Goal: Task Accomplishment & Management: Complete application form

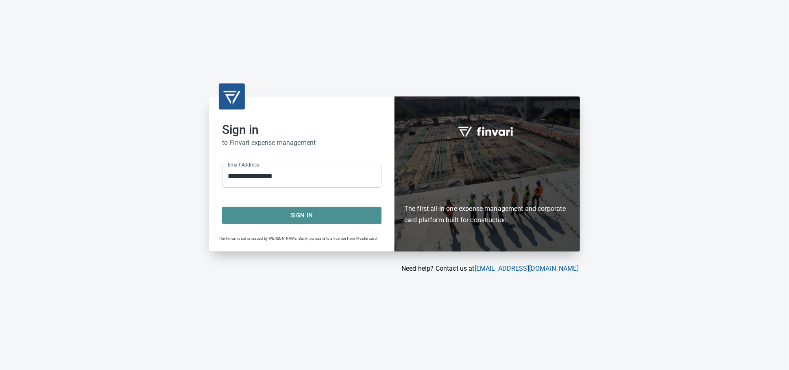
click at [358, 224] on button "Sign In" at bounding box center [301, 215] width 159 height 17
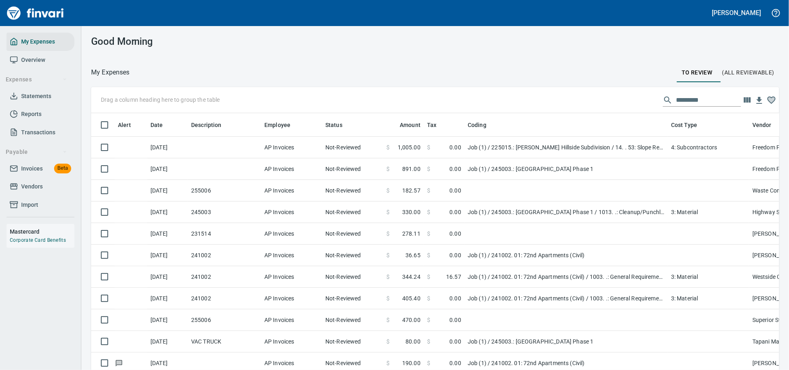
scroll to position [1, 1]
click at [17, 171] on icon at bounding box center [14, 167] width 7 height 5
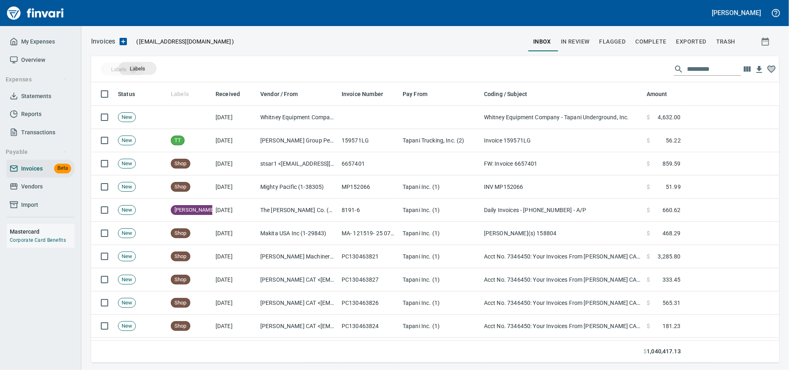
scroll to position [273, 674]
drag, startPoint x: 186, startPoint y: 98, endPoint x: 128, endPoint y: 65, distance: 67.0
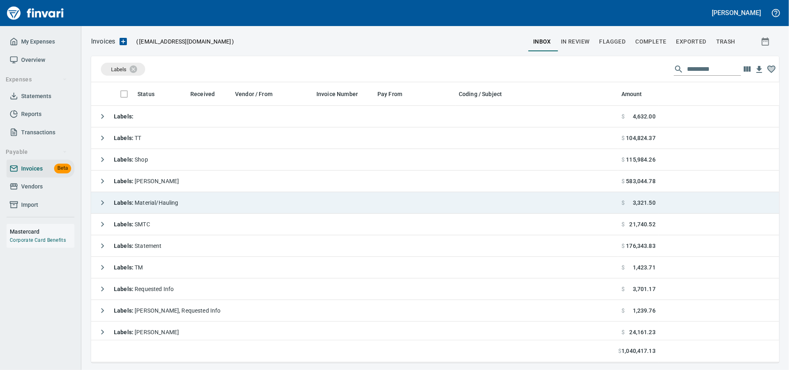
click at [172, 203] on span "Labels : Material/Hauling" at bounding box center [146, 202] width 65 height 7
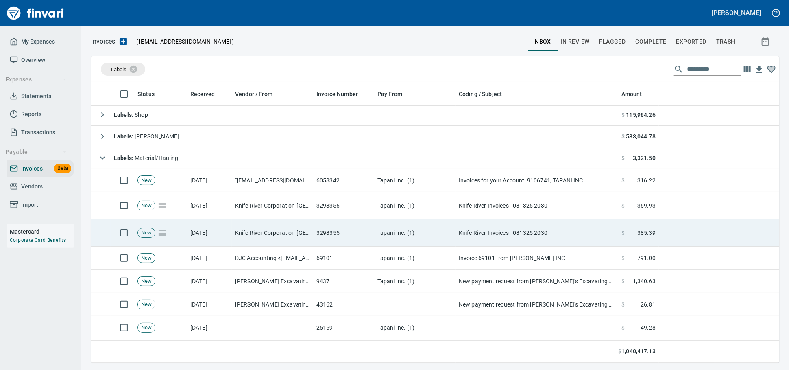
scroll to position [45, 0]
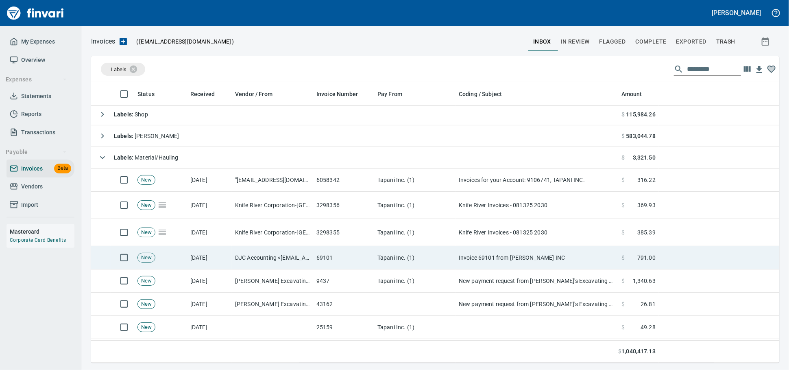
click at [325, 263] on td "69101" at bounding box center [343, 257] width 61 height 23
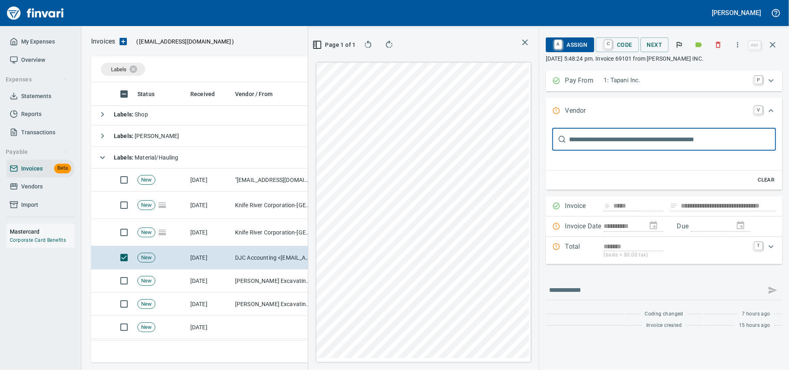
click at [774, 44] on icon "button" at bounding box center [772, 45] width 10 height 10
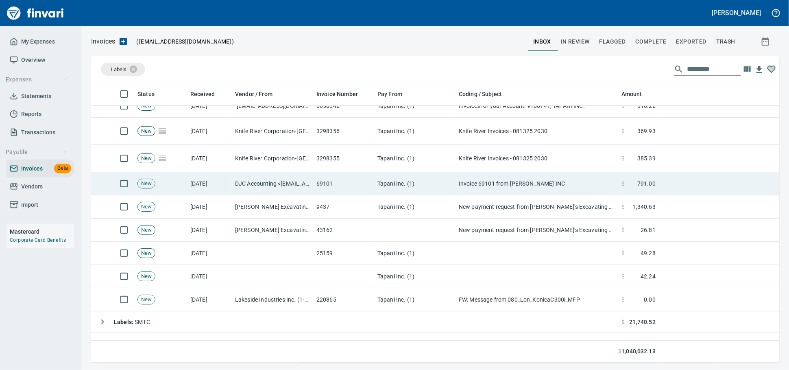
scroll to position [135, 0]
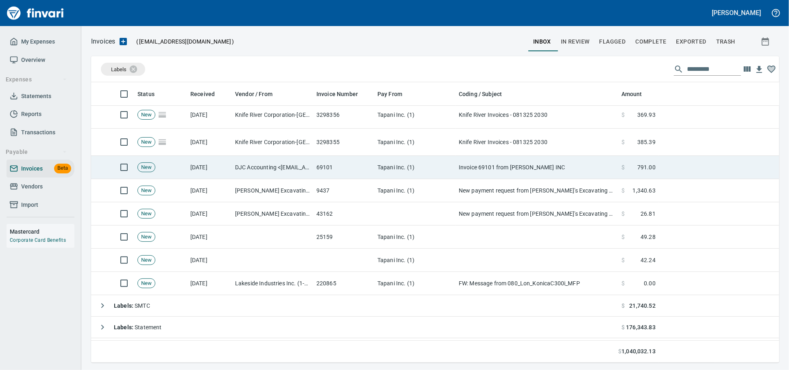
click at [332, 248] on td "25159" at bounding box center [343, 236] width 61 height 23
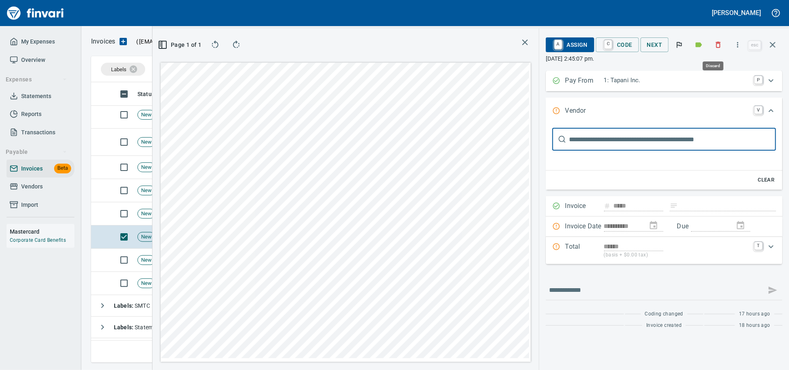
scroll to position [266, 470]
click at [717, 46] on icon "button" at bounding box center [718, 45] width 8 height 8
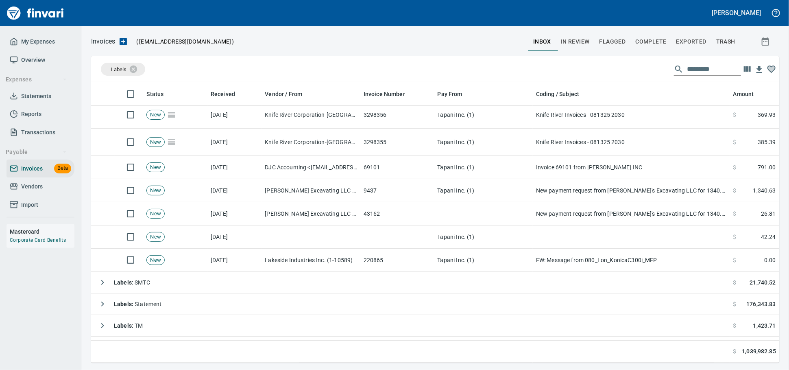
scroll to position [1, 1]
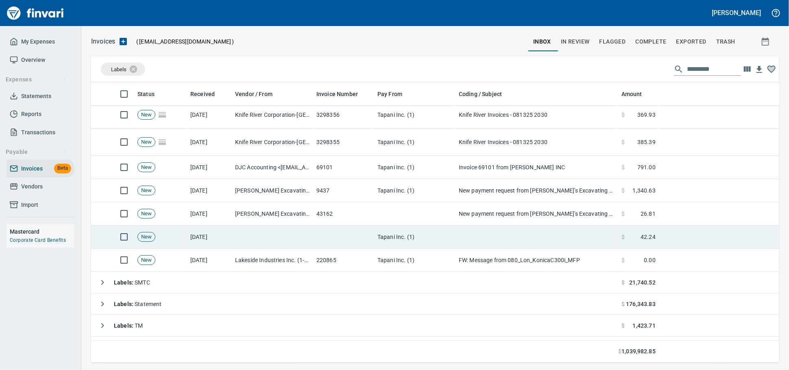
click at [277, 232] on td at bounding box center [272, 236] width 81 height 23
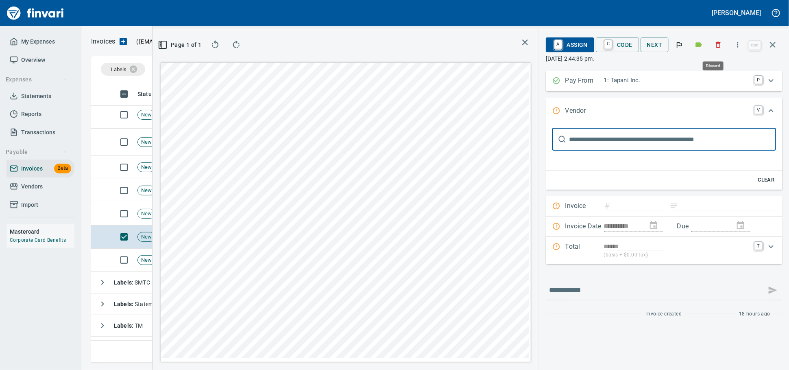
scroll to position [266, 470]
click at [709, 47] on button "button" at bounding box center [718, 45] width 18 height 18
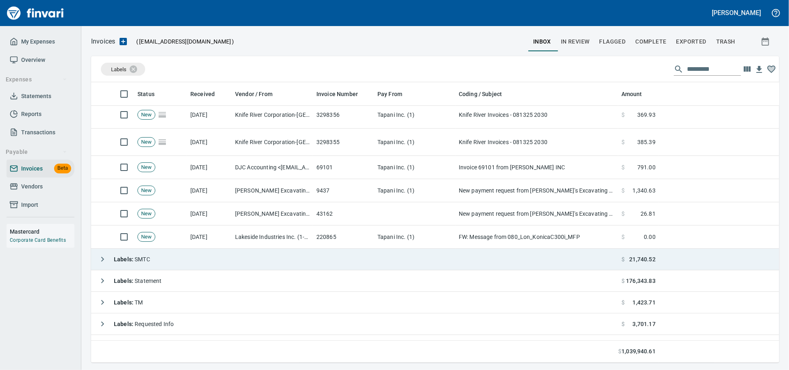
scroll to position [90, 0]
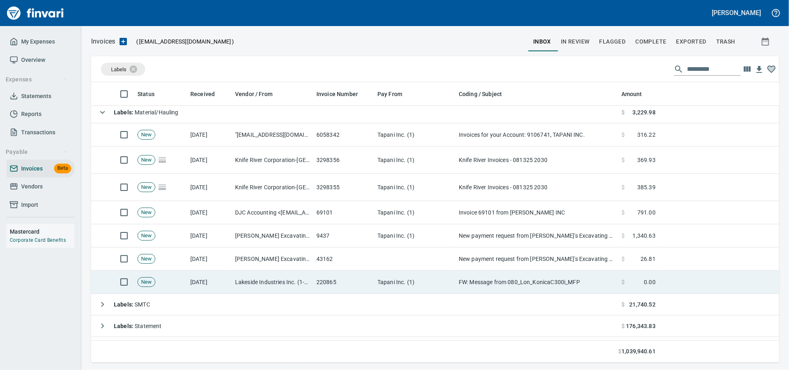
click at [384, 290] on td "Tapani Inc. (1)" at bounding box center [414, 281] width 81 height 23
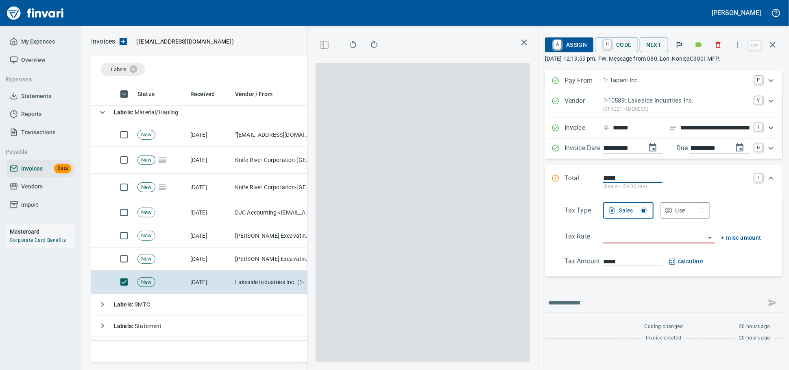
scroll to position [266, 470]
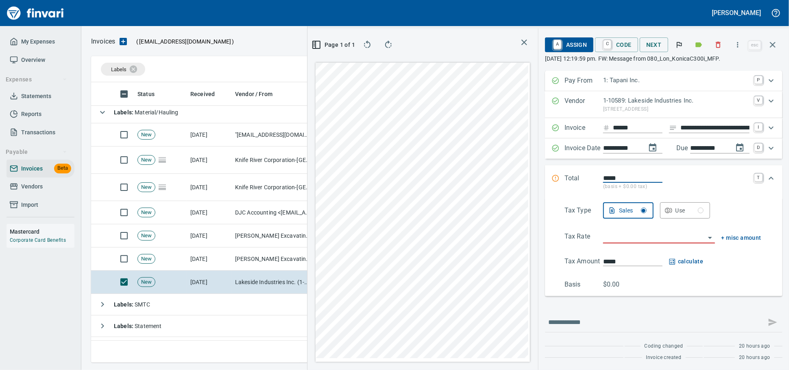
click at [714, 52] on button "button" at bounding box center [718, 45] width 18 height 18
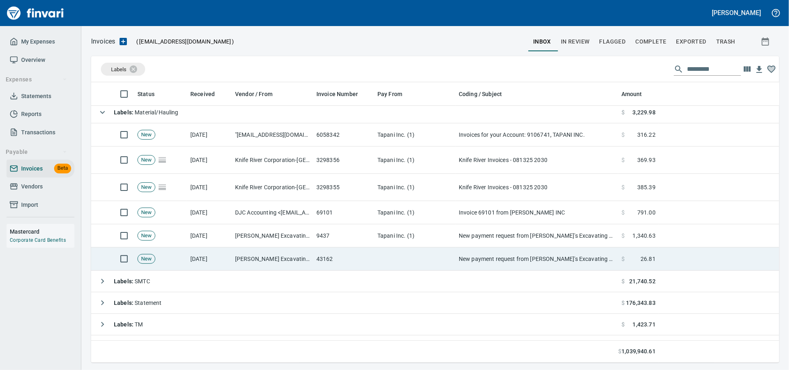
click at [285, 255] on td "[PERSON_NAME] Excavating LLC (1-22988)" at bounding box center [272, 258] width 81 height 23
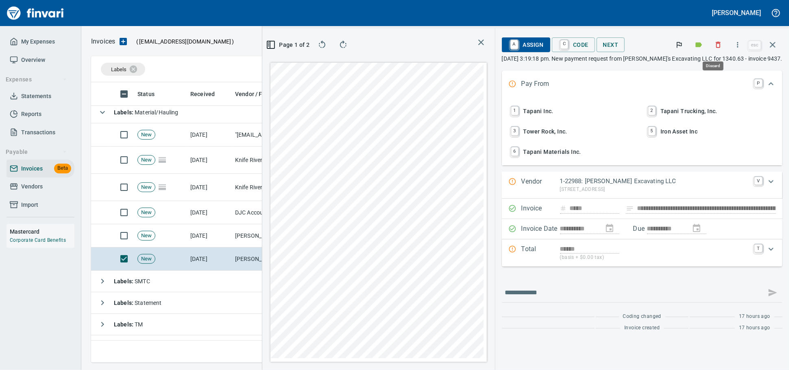
click at [714, 47] on icon "button" at bounding box center [718, 45] width 8 height 8
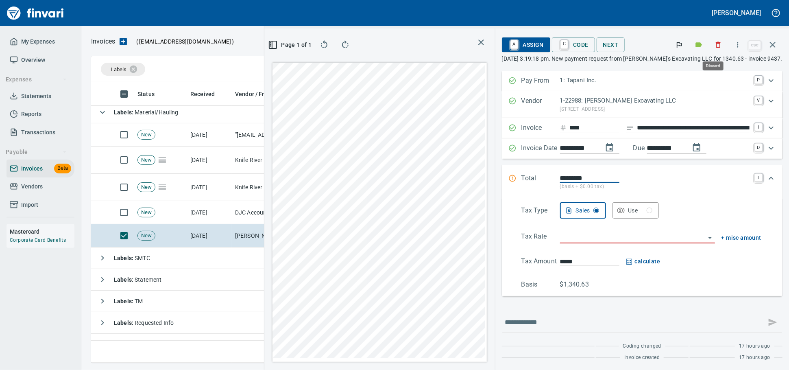
drag, startPoint x: 715, startPoint y: 48, endPoint x: 308, endPoint y: 57, distance: 406.6
click at [715, 47] on icon "button" at bounding box center [718, 45] width 8 height 8
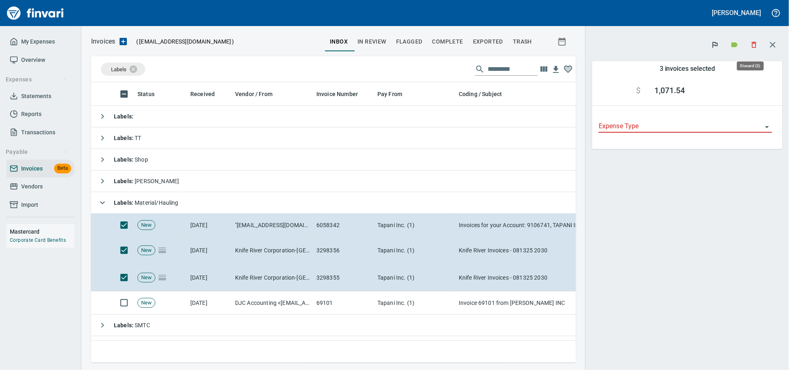
click at [753, 48] on icon "button" at bounding box center [753, 45] width 5 height 6
click at [754, 48] on icon "button" at bounding box center [754, 45] width 8 height 8
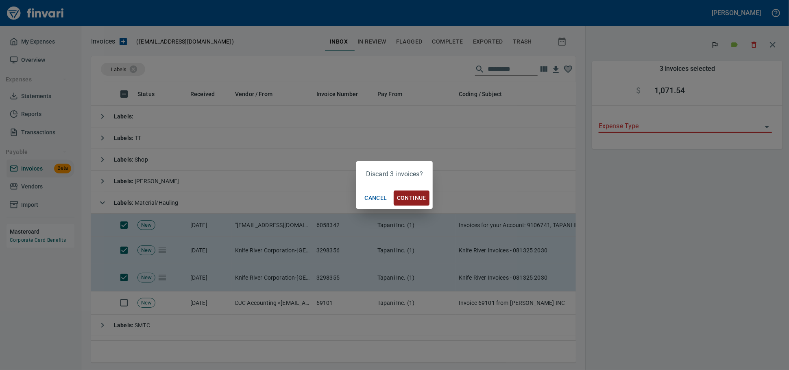
click at [412, 202] on span "Continue" at bounding box center [411, 198] width 29 height 10
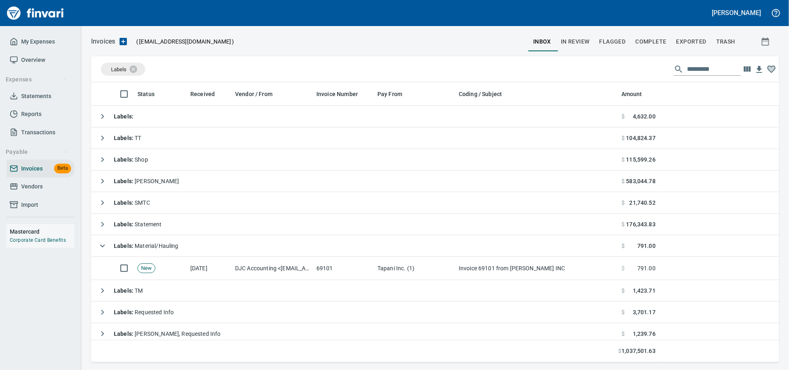
click at [328, 274] on td "69101" at bounding box center [343, 268] width 61 height 23
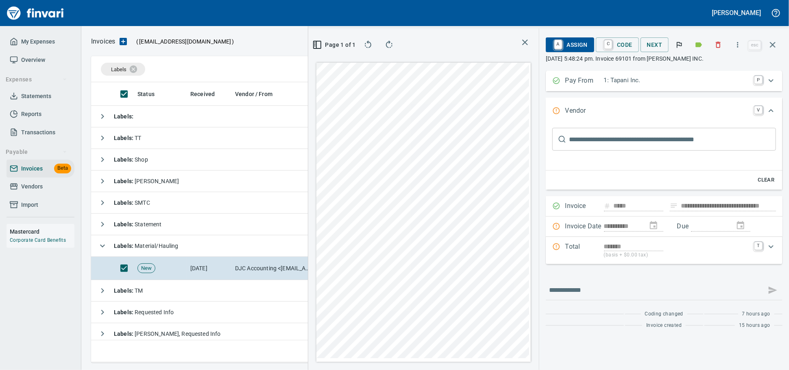
click at [716, 49] on icon "button" at bounding box center [718, 45] width 8 height 8
click at [713, 48] on div at bounding box center [718, 45] width 18 height 18
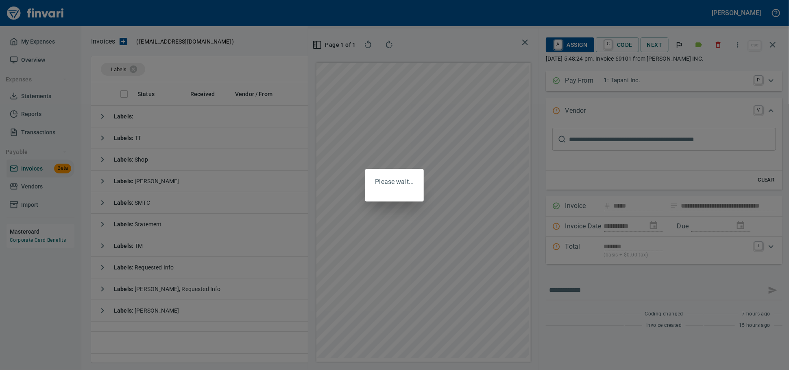
scroll to position [266, 477]
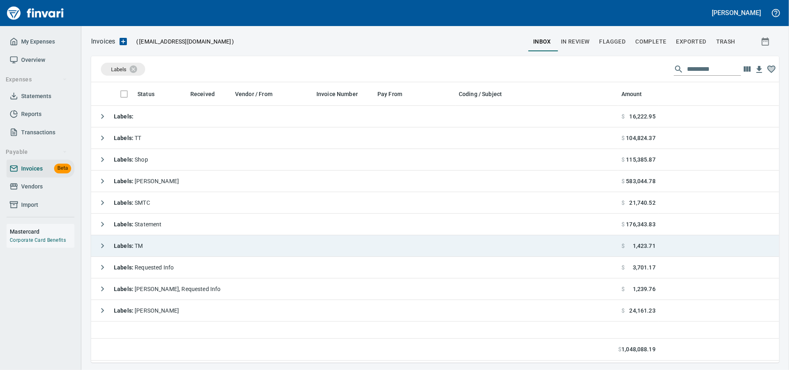
scroll to position [1, 1]
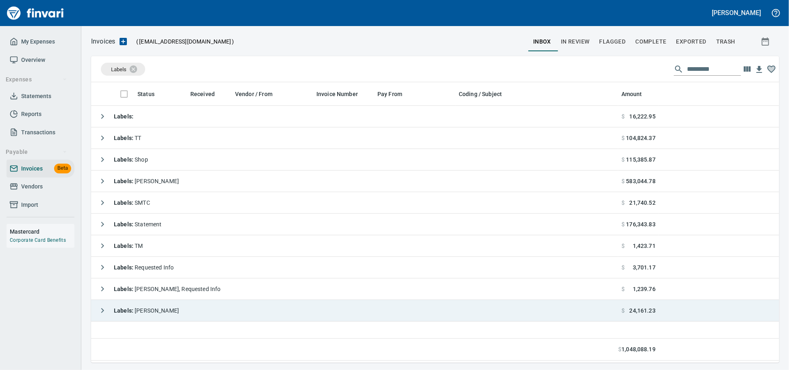
click at [180, 313] on td "Labels : [PERSON_NAME]" at bounding box center [354, 311] width 527 height 22
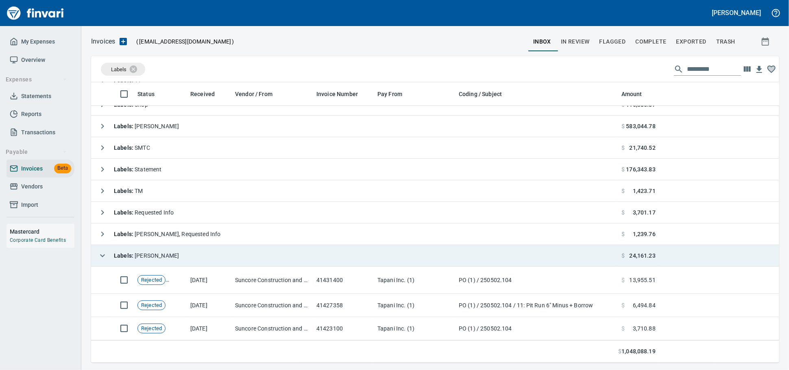
scroll to position [58, 0]
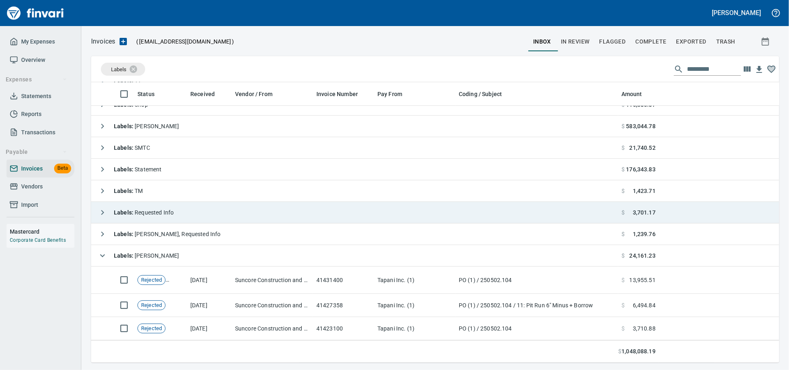
click at [194, 255] on td "Labels : [PERSON_NAME]" at bounding box center [354, 256] width 527 height 22
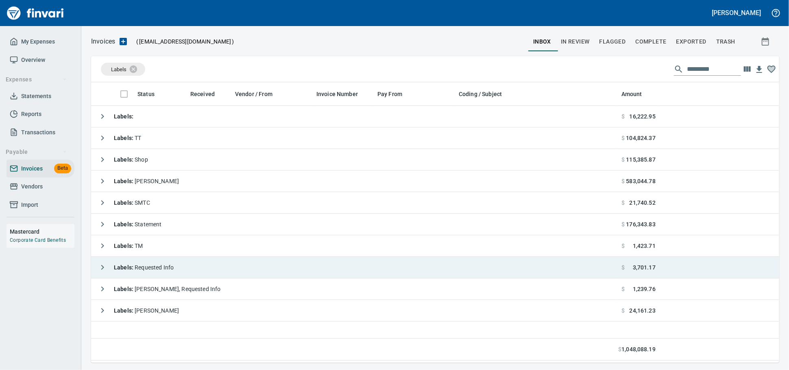
scroll to position [273, 680]
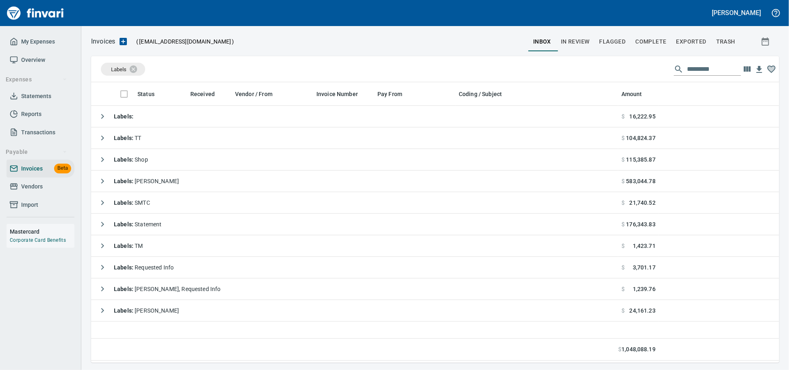
click at [26, 207] on link "Import" at bounding box center [41, 205] width 68 height 18
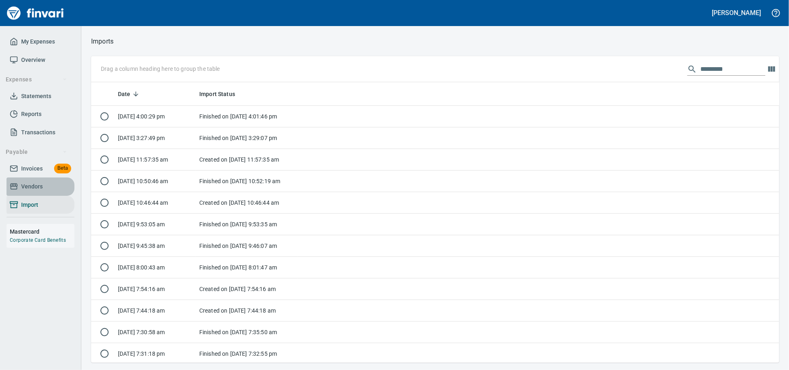
click at [31, 191] on span "Vendors" at bounding box center [32, 186] width 22 height 10
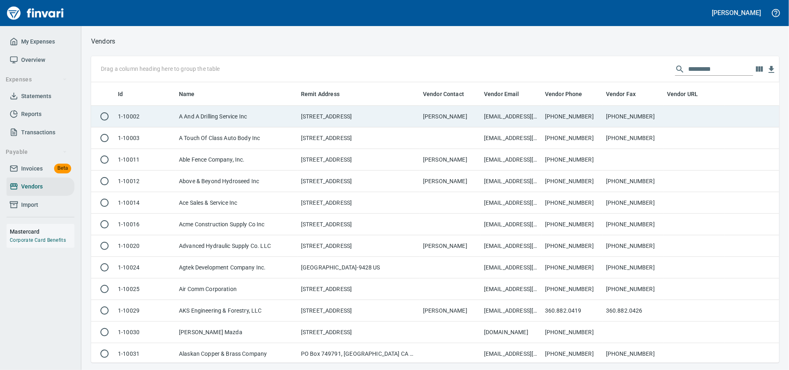
scroll to position [273, 674]
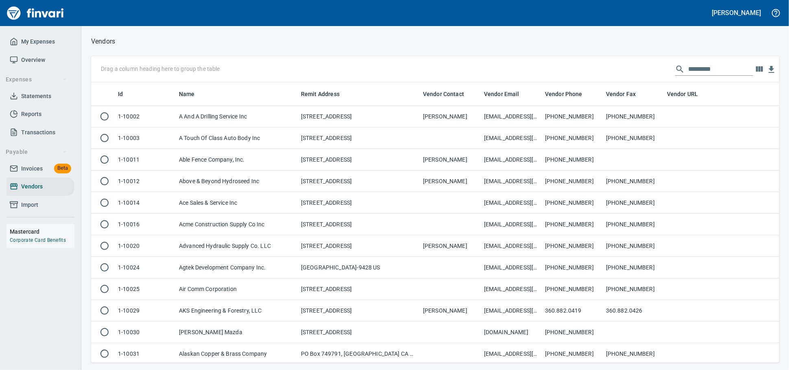
click at [688, 67] on input "text" at bounding box center [720, 69] width 65 height 13
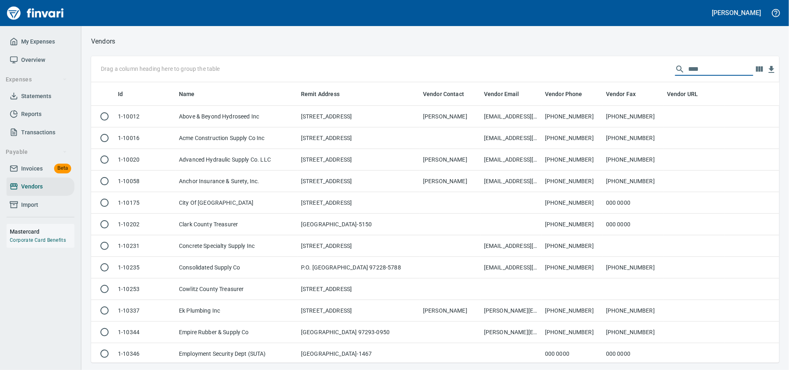
scroll to position [273, 680]
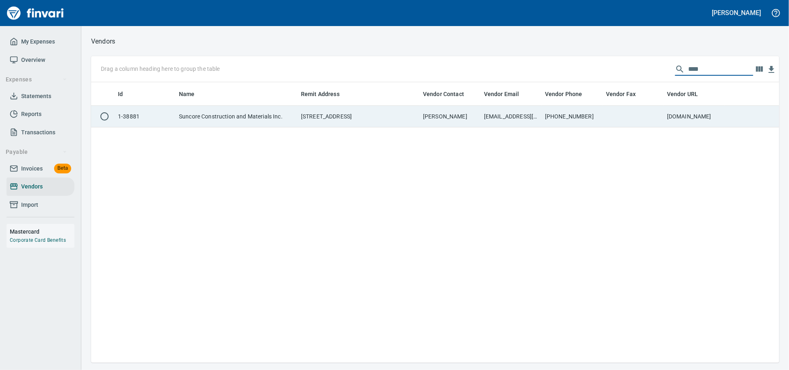
type input "****"
click at [534, 120] on td "[EMAIL_ADDRESS][DOMAIN_NAME] ; [EMAIL_ADDRESS][DOMAIN_NAME]; [EMAIL_ADDRESS][DO…" at bounding box center [510, 117] width 61 height 22
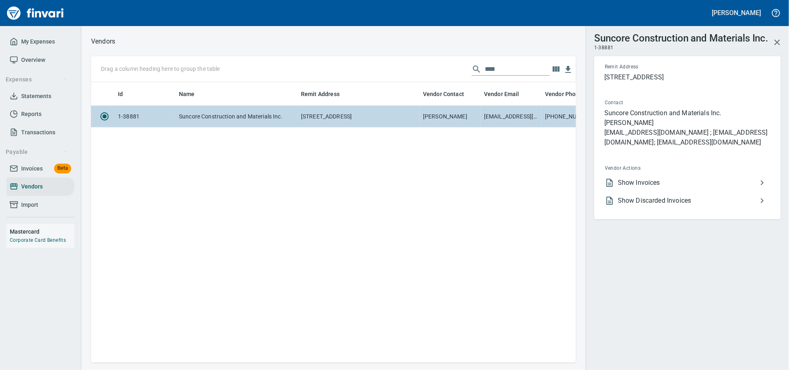
scroll to position [266, 477]
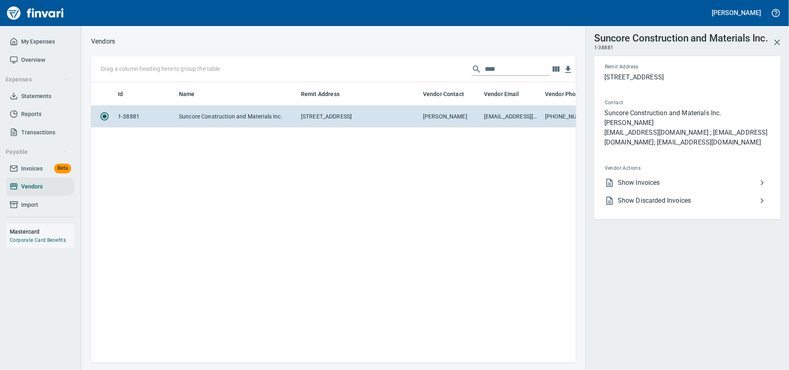
click at [660, 187] on span "Show Invoices" at bounding box center [686, 183] width 139 height 10
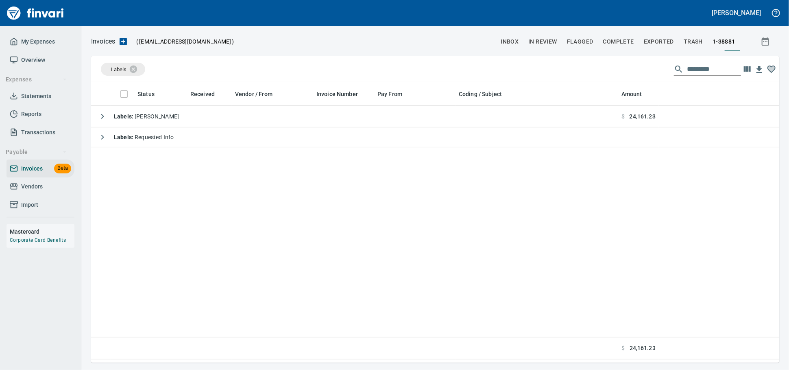
scroll to position [1, 1]
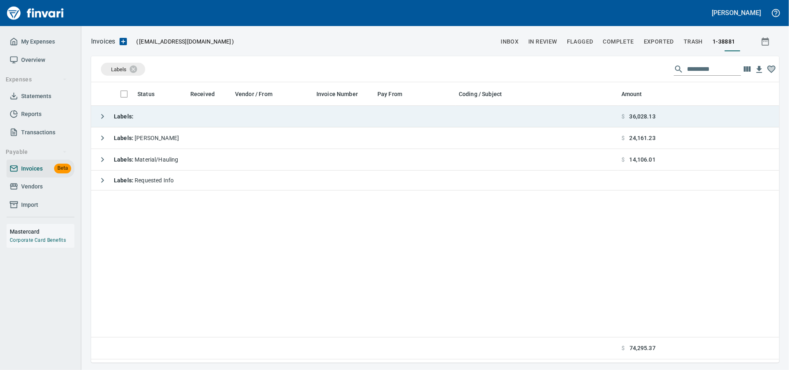
click at [166, 118] on td "Labels :" at bounding box center [354, 117] width 527 height 22
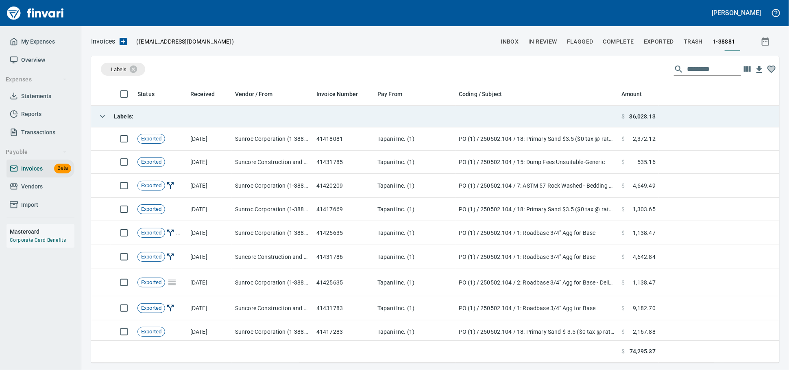
scroll to position [273, 674]
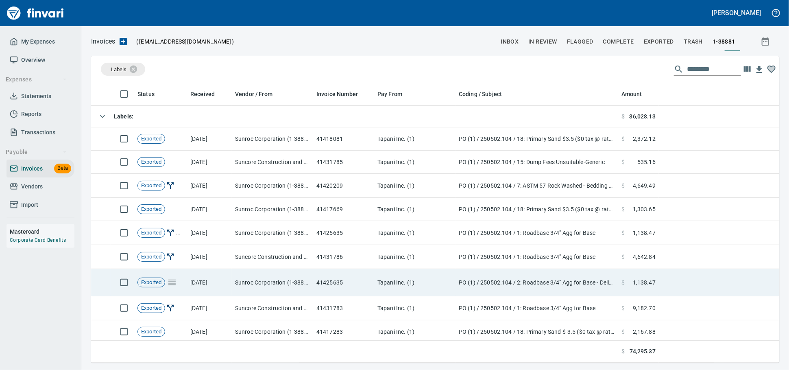
click at [345, 296] on td "41425635" at bounding box center [343, 282] width 61 height 27
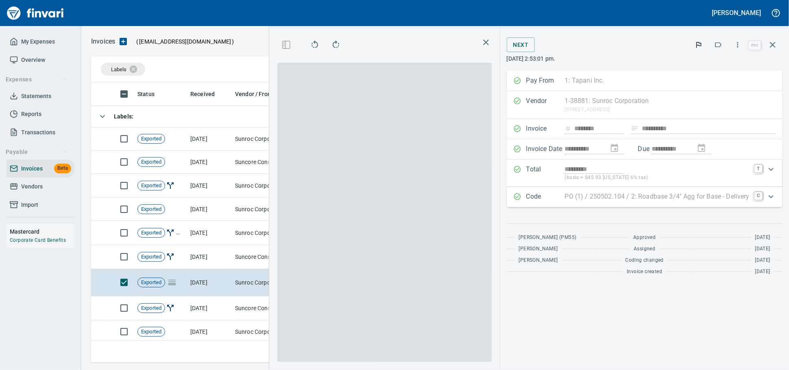
scroll to position [266, 470]
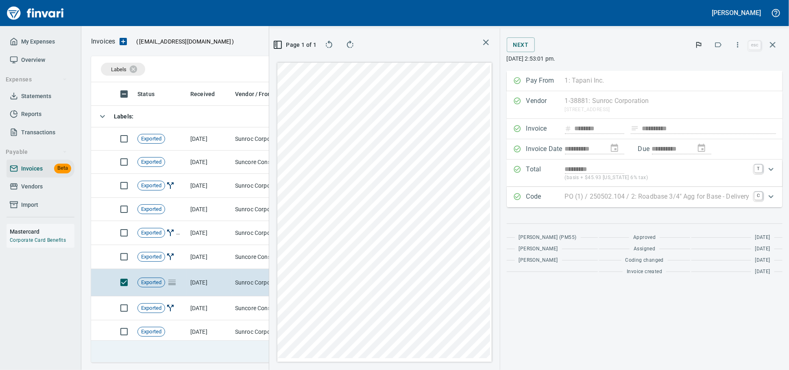
click at [193, 333] on td "[DATE]" at bounding box center [209, 331] width 45 height 23
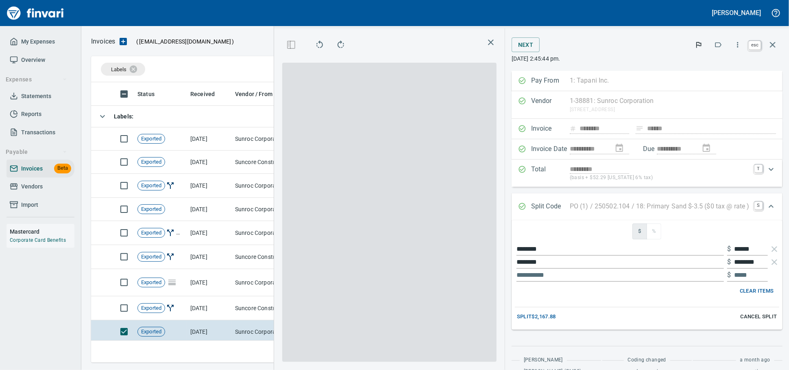
drag, startPoint x: 775, startPoint y: 44, endPoint x: 356, endPoint y: 126, distance: 427.0
click at [775, 44] on icon "button" at bounding box center [772, 45] width 10 height 10
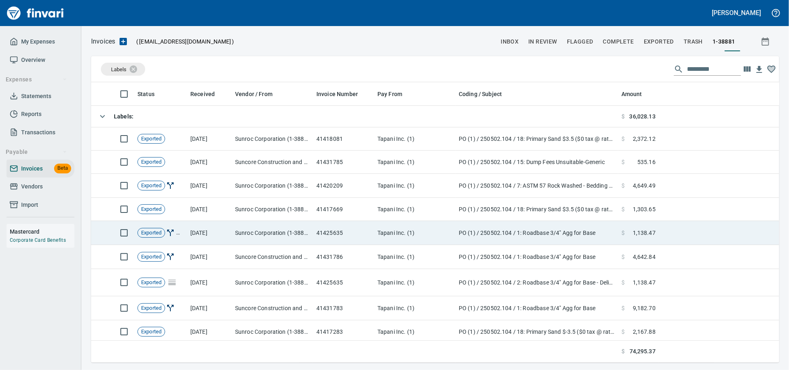
scroll to position [273, 674]
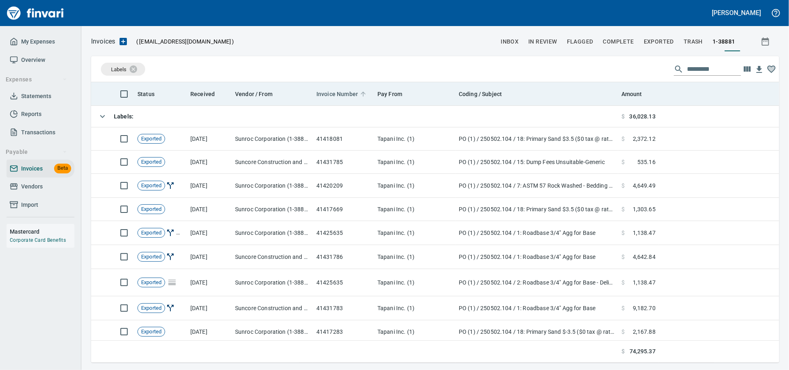
click at [334, 94] on span "Invoice Number" at bounding box center [336, 94] width 41 height 10
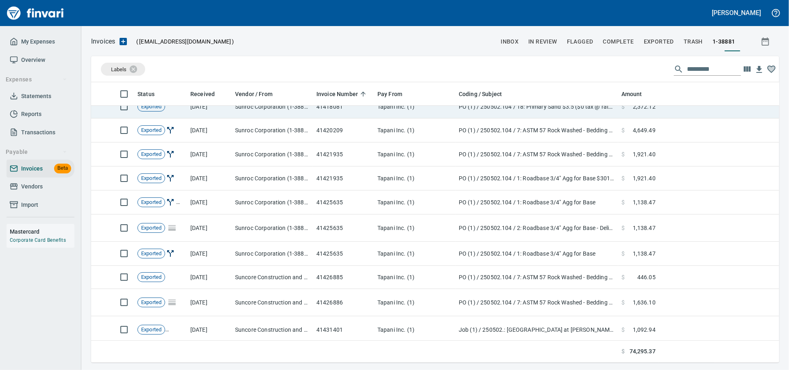
scroll to position [0, 0]
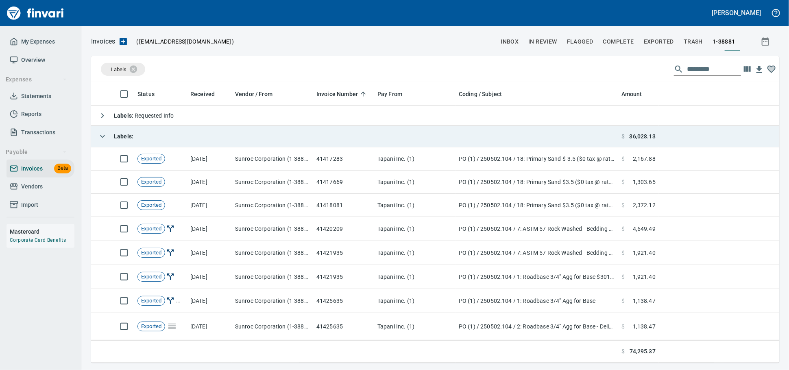
click at [195, 135] on td "Labels :" at bounding box center [354, 137] width 527 height 22
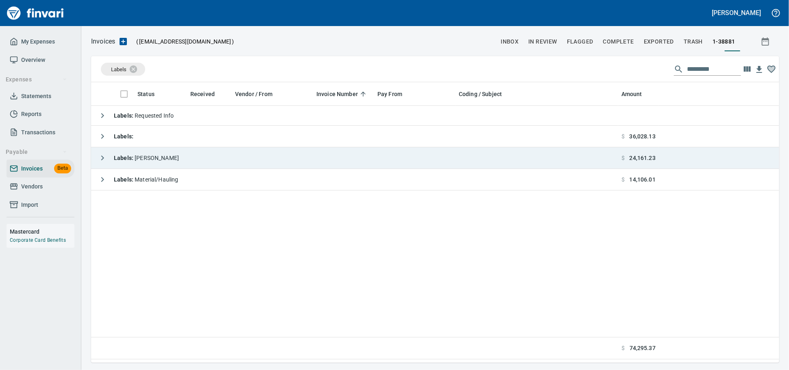
click at [250, 162] on td "Labels : [PERSON_NAME]" at bounding box center [354, 158] width 527 height 22
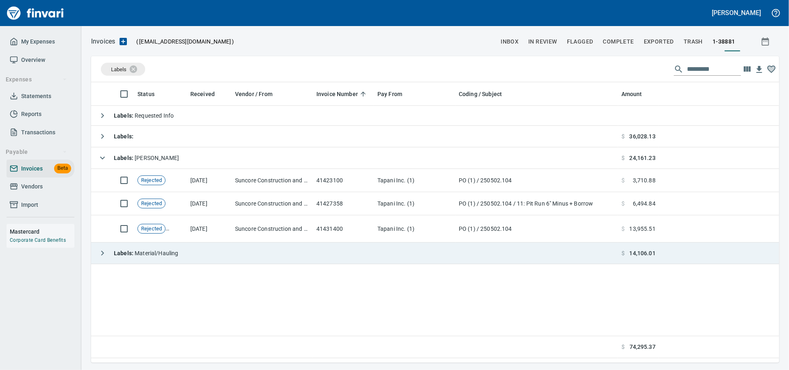
drag, startPoint x: 213, startPoint y: 161, endPoint x: 210, endPoint y: 181, distance: 20.5
click at [213, 161] on td "Labels : [PERSON_NAME]" at bounding box center [354, 158] width 527 height 22
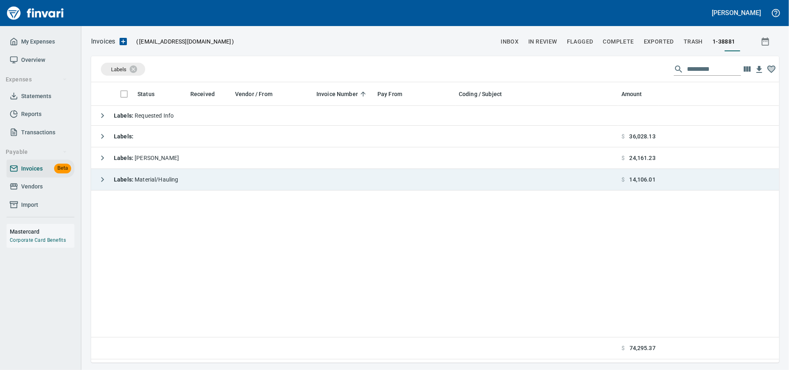
click at [228, 185] on td "Labels : Material/Hauling" at bounding box center [354, 180] width 527 height 22
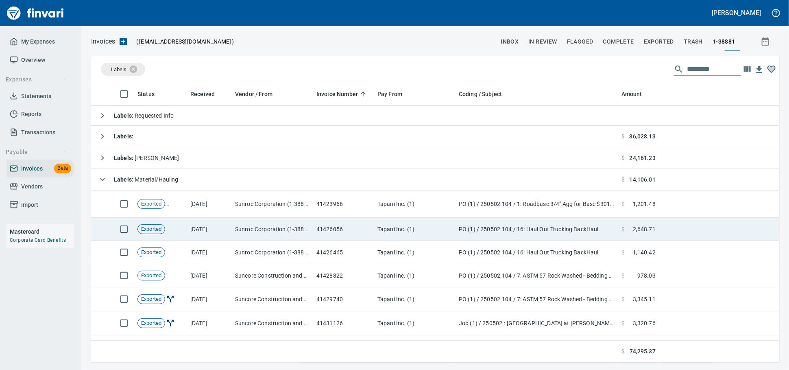
click at [344, 230] on td "41426056" at bounding box center [343, 228] width 61 height 23
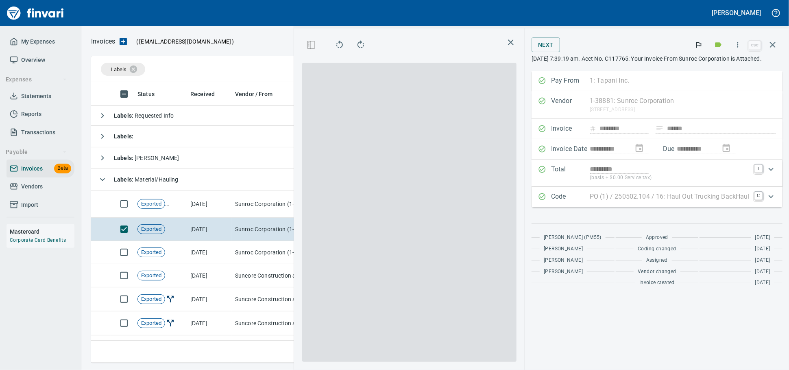
scroll to position [266, 470]
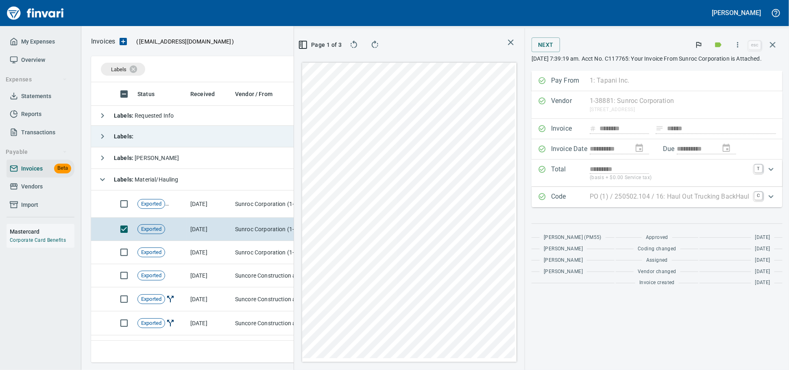
click at [764, 44] on button "button" at bounding box center [773, 45] width 20 height 20
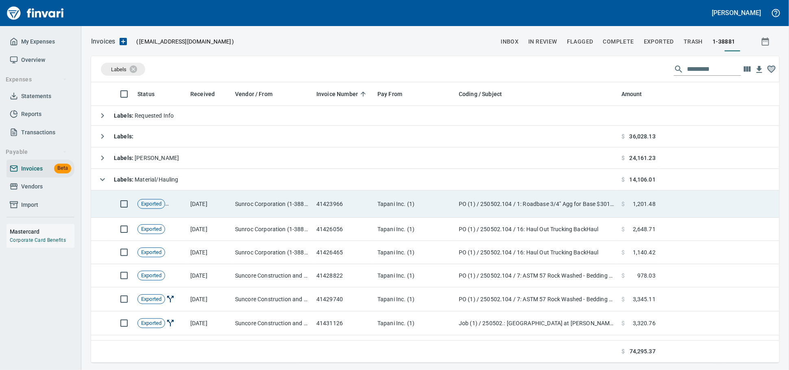
scroll to position [273, 672]
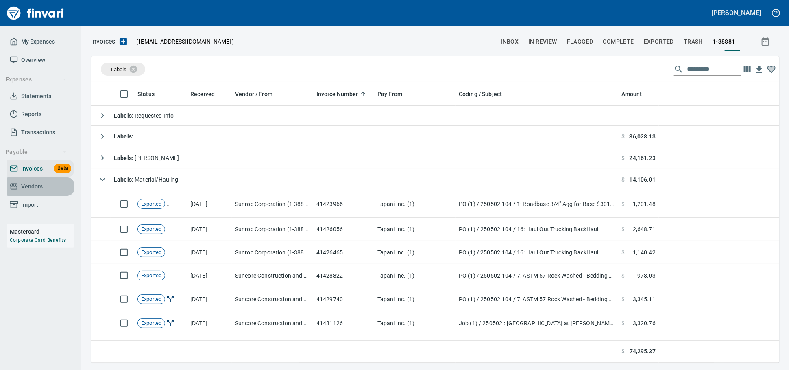
drag, startPoint x: 45, startPoint y: 194, endPoint x: 74, endPoint y: 191, distance: 29.8
click at [43, 191] on span "Vendors" at bounding box center [32, 186] width 22 height 10
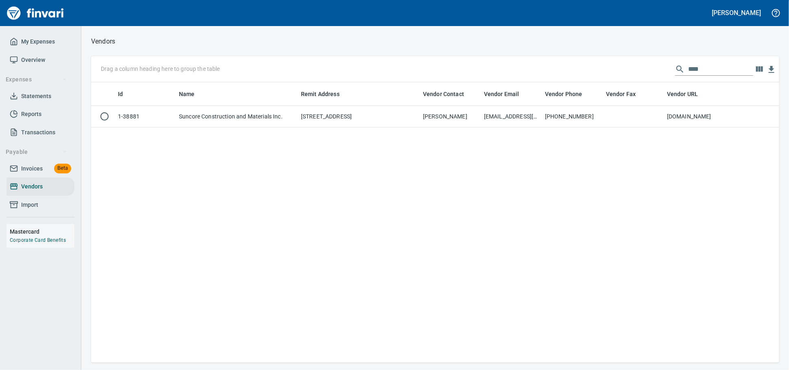
scroll to position [273, 680]
drag, startPoint x: 705, startPoint y: 72, endPoint x: 521, endPoint y: 60, distance: 184.5
click at [523, 60] on div "Drag a column heading here to group the table ****" at bounding box center [435, 69] width 688 height 26
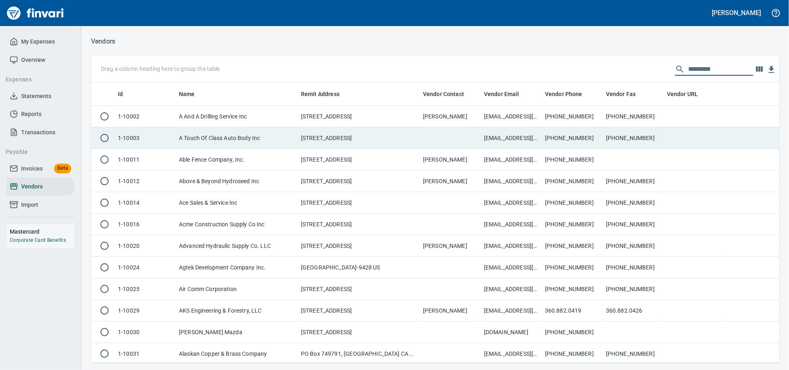
scroll to position [273, 674]
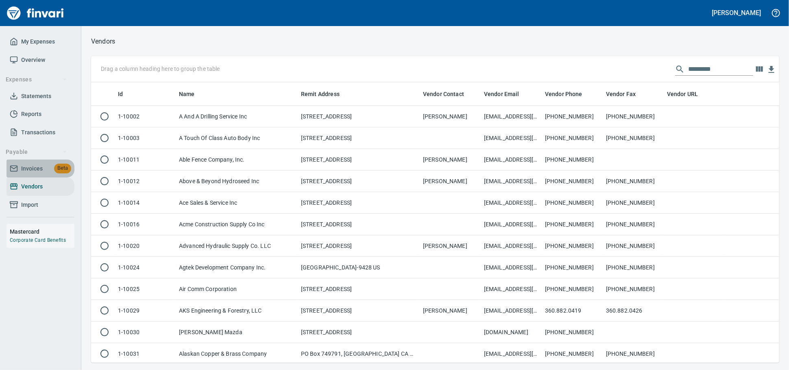
click at [32, 173] on span "Invoices" at bounding box center [32, 168] width 22 height 10
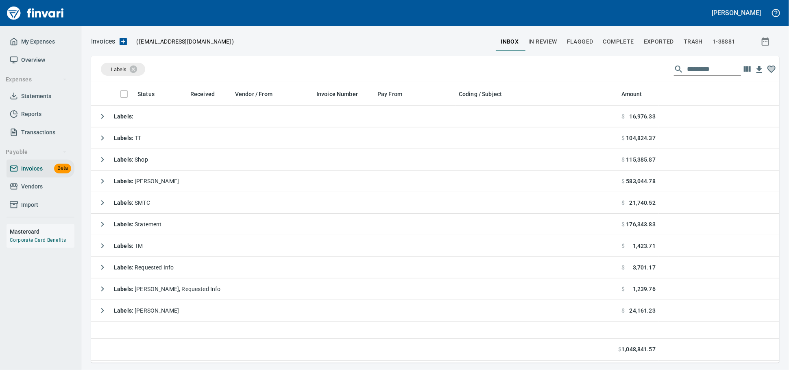
scroll to position [273, 680]
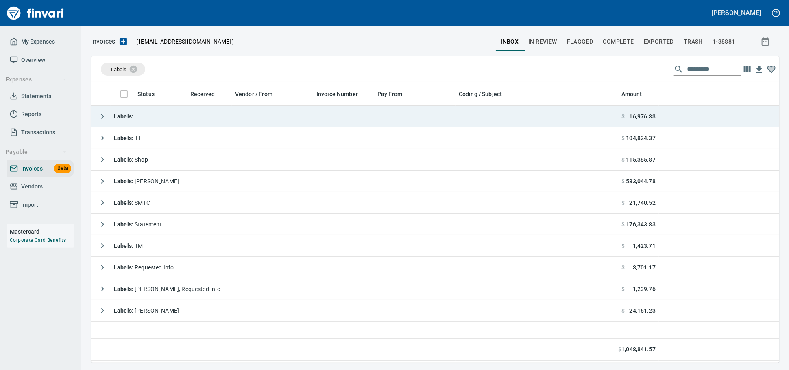
click at [171, 118] on td "Labels :" at bounding box center [354, 117] width 527 height 22
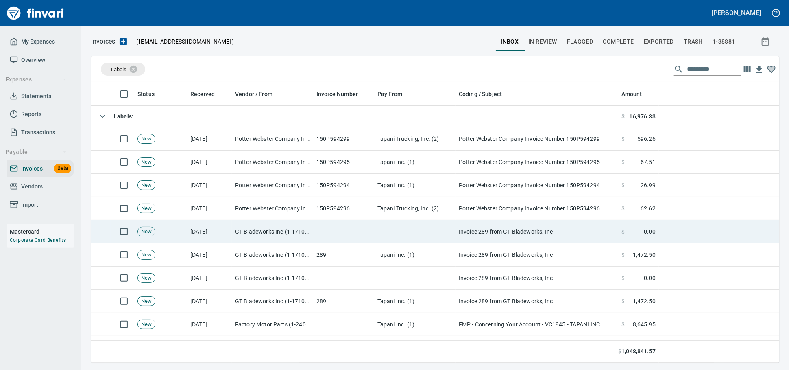
click at [252, 232] on td "GT Bladeworks Inc (1-171080)" at bounding box center [272, 231] width 81 height 23
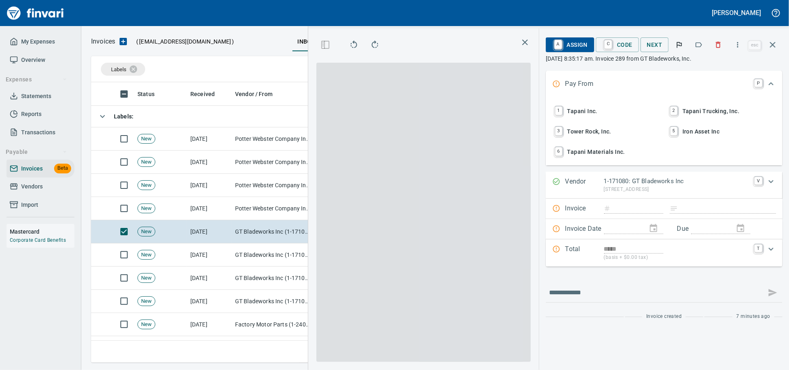
scroll to position [266, 470]
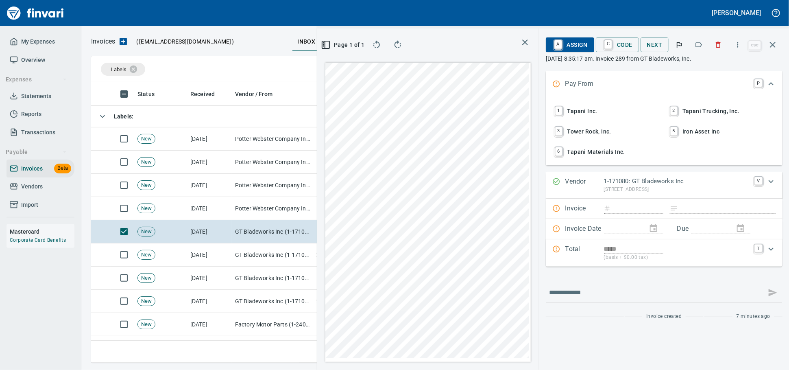
click at [736, 48] on icon "button" at bounding box center [737, 45] width 8 height 8
click at [736, 48] on div at bounding box center [394, 185] width 789 height 370
click at [698, 46] on button "button" at bounding box center [698, 45] width 18 height 18
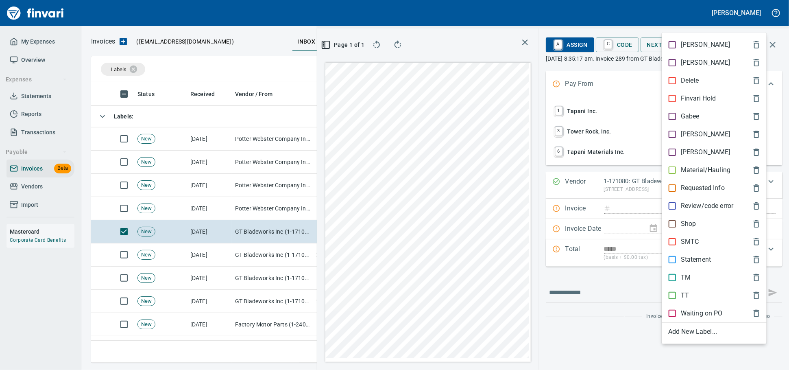
click at [680, 29] on div at bounding box center [394, 185] width 789 height 370
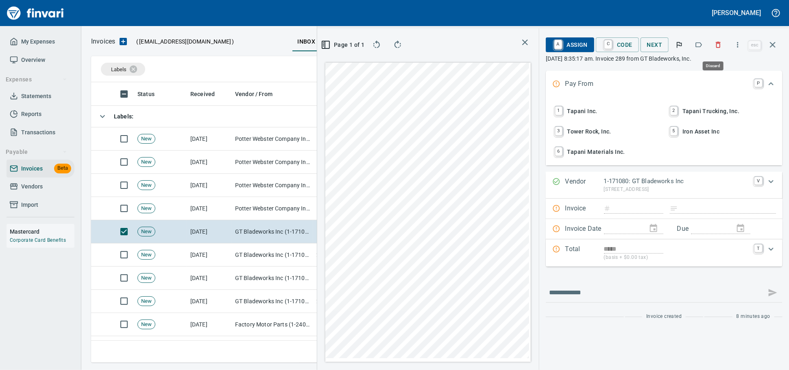
click at [714, 46] on icon "button" at bounding box center [718, 45] width 8 height 8
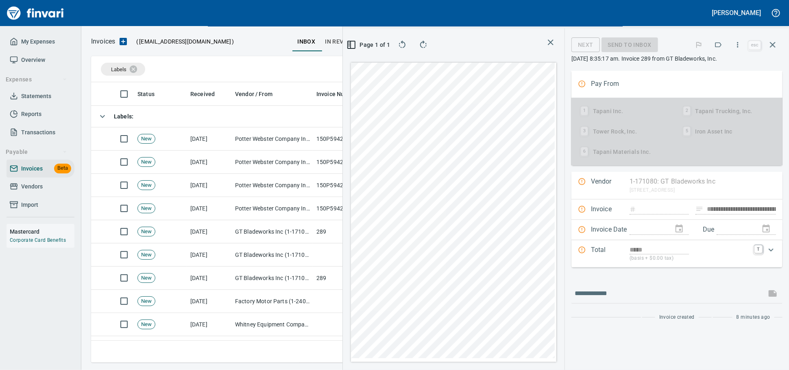
type input "**********"
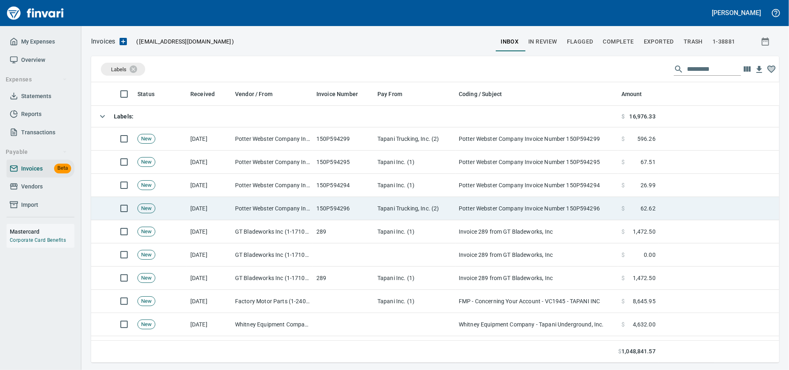
scroll to position [273, 674]
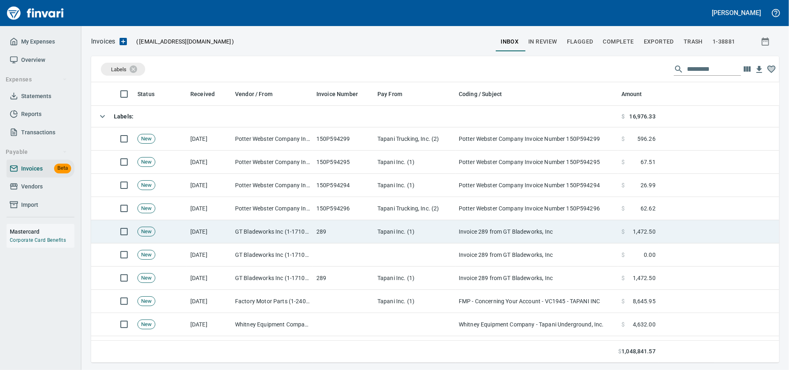
click at [304, 231] on td "GT Bladeworks Inc (1-171080)" at bounding box center [272, 231] width 81 height 23
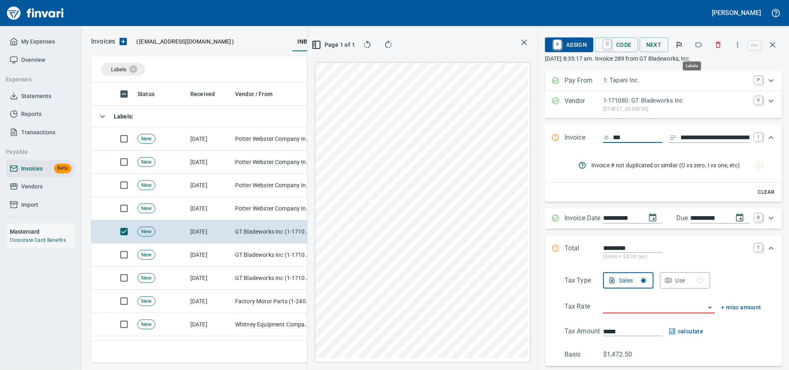
scroll to position [266, 470]
click at [714, 42] on icon "button" at bounding box center [718, 45] width 8 height 8
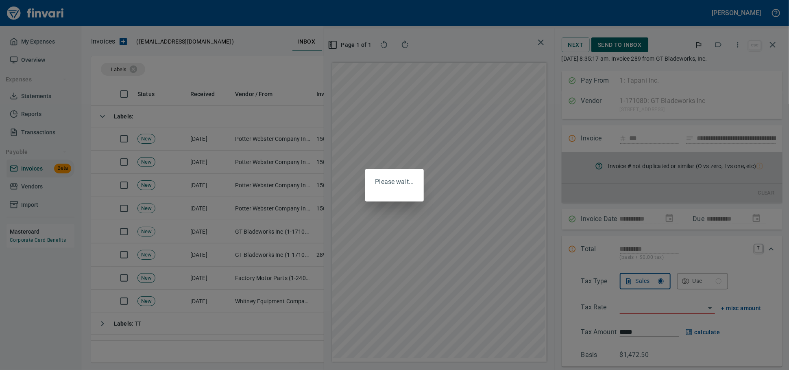
scroll to position [266, 470]
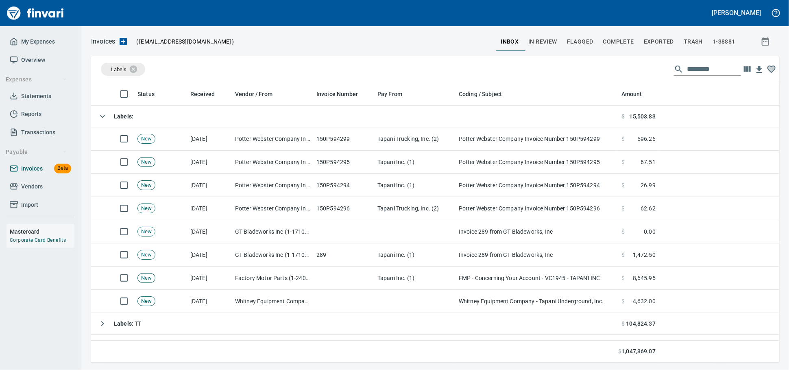
scroll to position [273, 674]
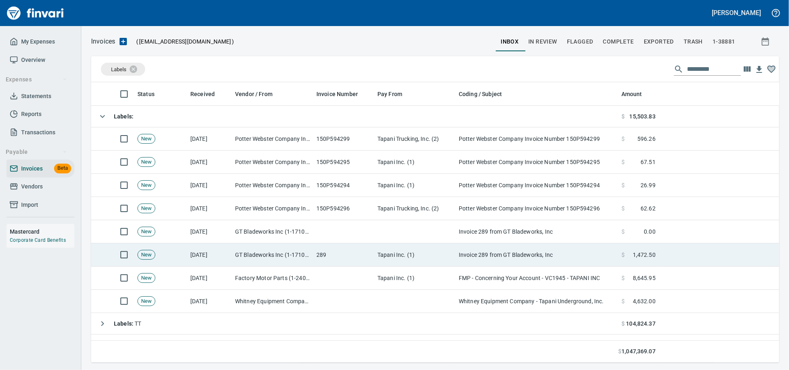
click at [247, 255] on td "GT Bladeworks Inc (1-171080)" at bounding box center [272, 254] width 81 height 23
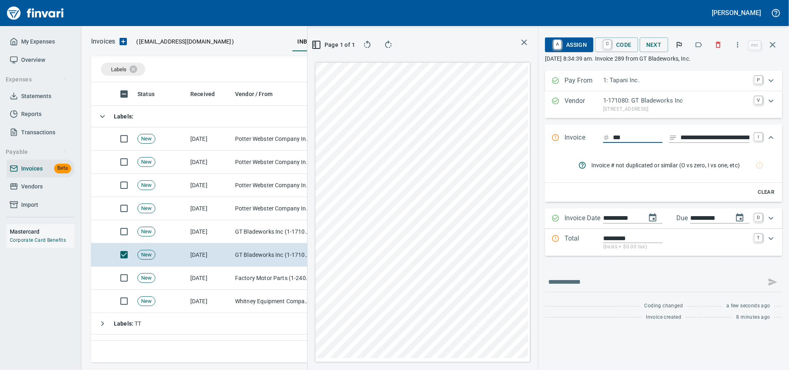
scroll to position [266, 470]
click at [716, 48] on icon "button" at bounding box center [718, 45] width 5 height 6
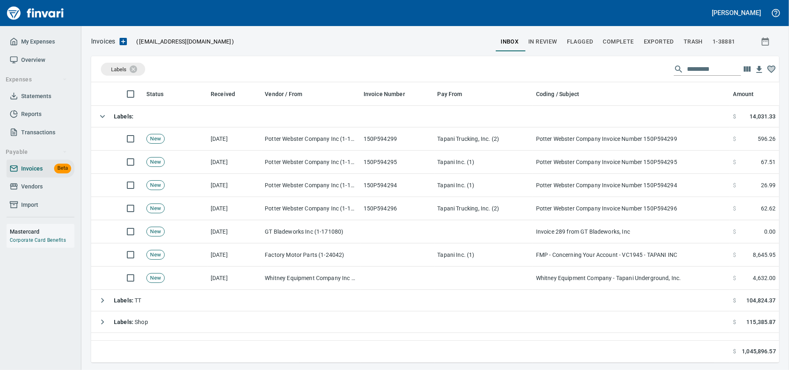
scroll to position [1, 1]
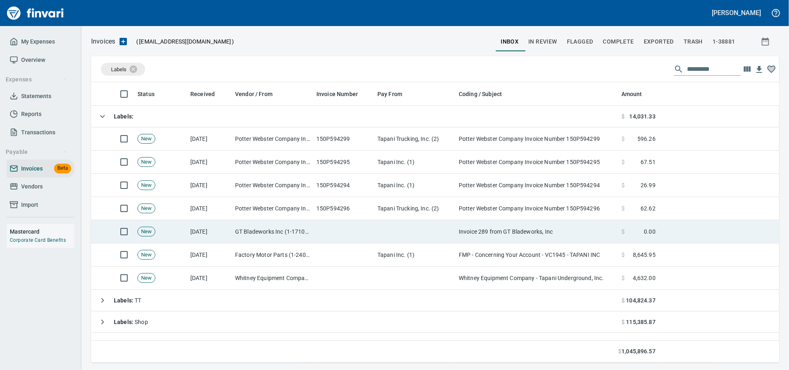
click at [265, 234] on td "GT Bladeworks Inc (1-171080)" at bounding box center [272, 231] width 81 height 23
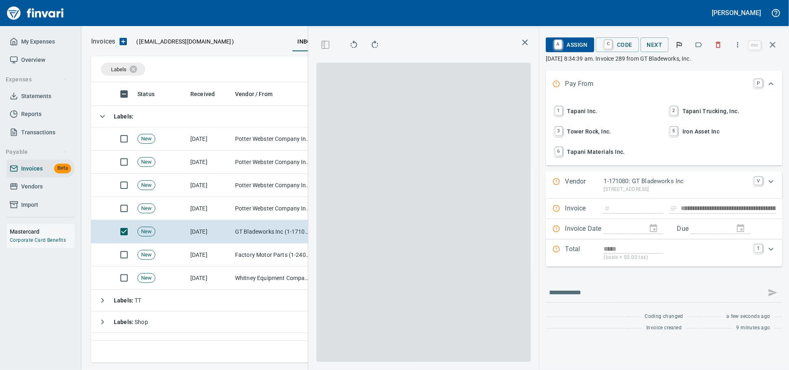
scroll to position [266, 470]
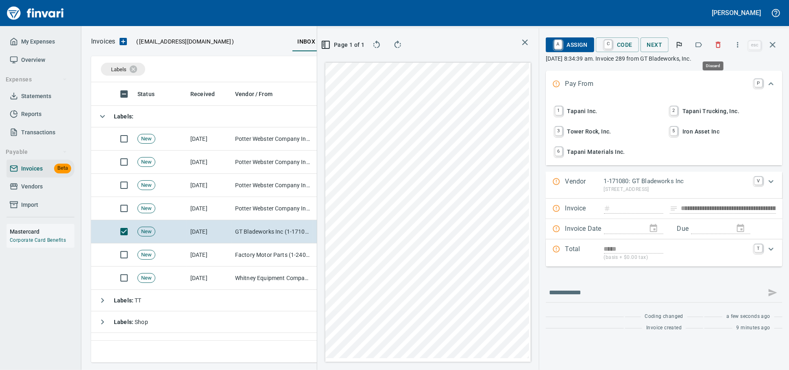
click at [714, 43] on icon "button" at bounding box center [718, 45] width 8 height 8
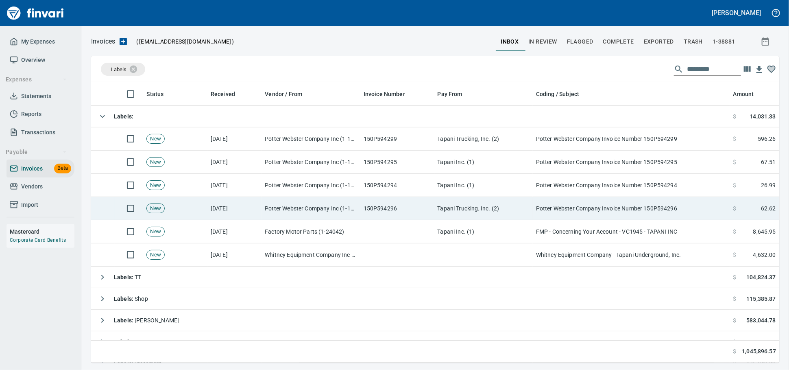
scroll to position [273, 672]
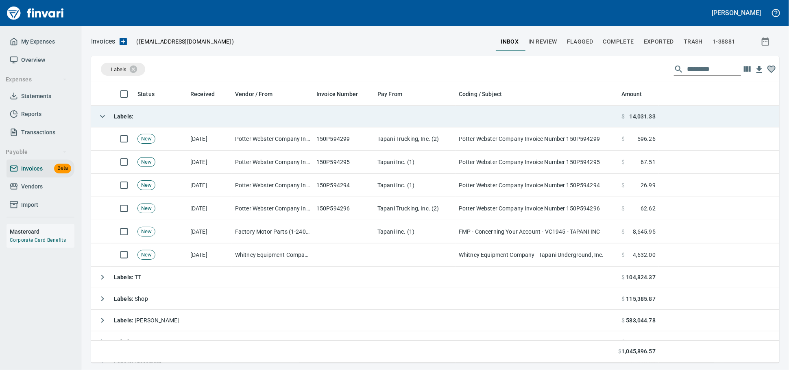
click at [254, 121] on td "Labels :" at bounding box center [354, 117] width 527 height 22
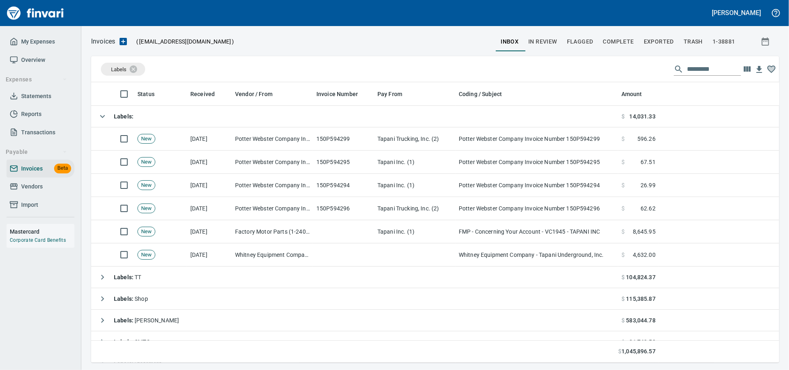
scroll to position [273, 680]
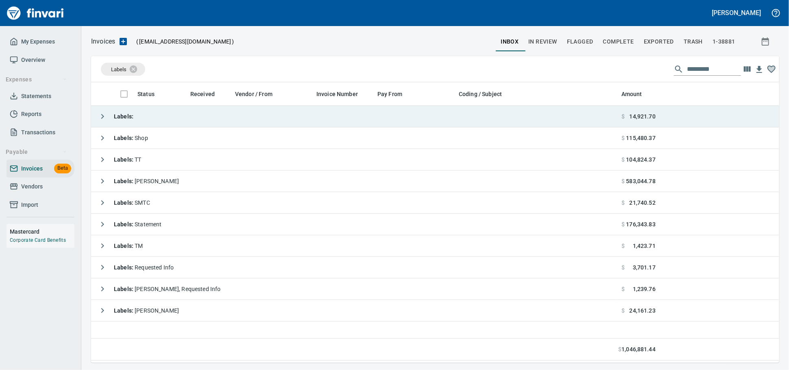
click at [163, 113] on td "Labels :" at bounding box center [354, 117] width 527 height 22
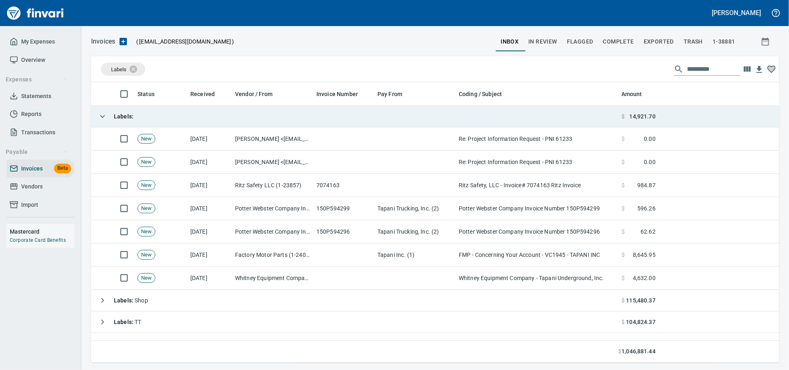
scroll to position [273, 674]
click at [163, 113] on td "Labels :" at bounding box center [354, 117] width 527 height 22
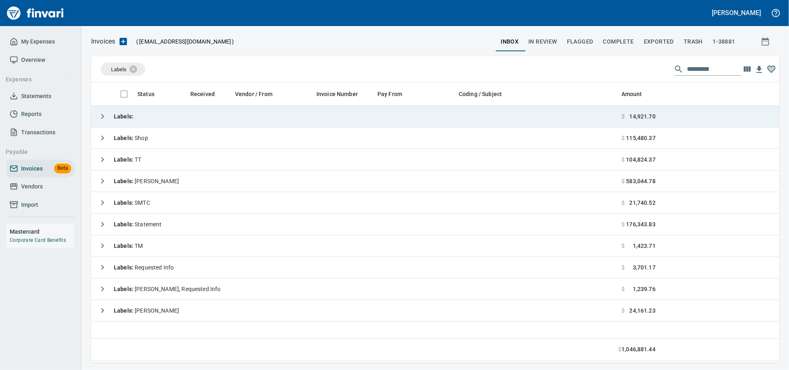
scroll to position [273, 680]
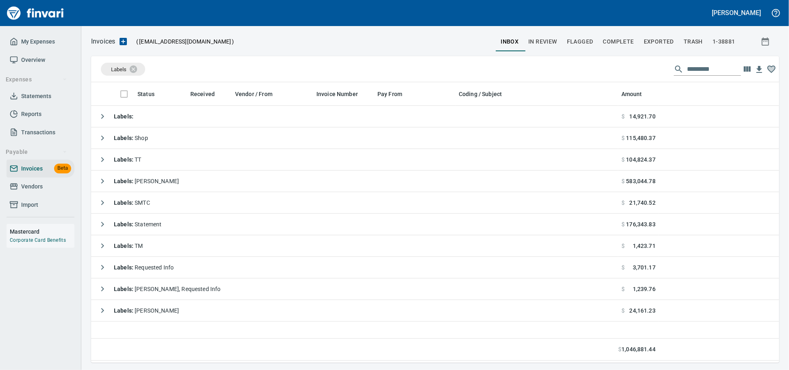
click at [127, 41] on icon "button" at bounding box center [123, 41] width 7 height 7
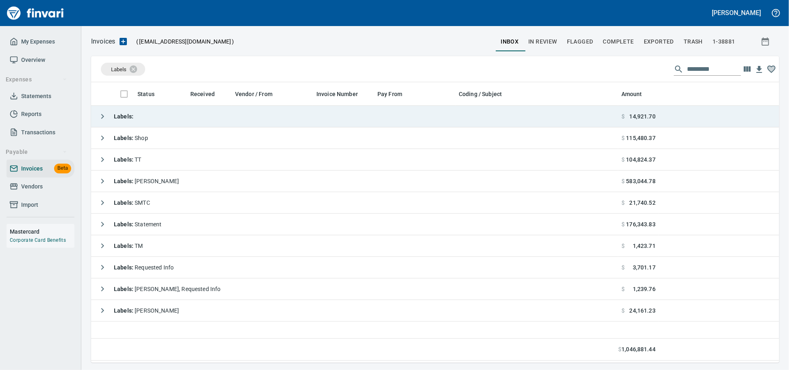
click at [282, 114] on td "Labels :" at bounding box center [354, 117] width 527 height 22
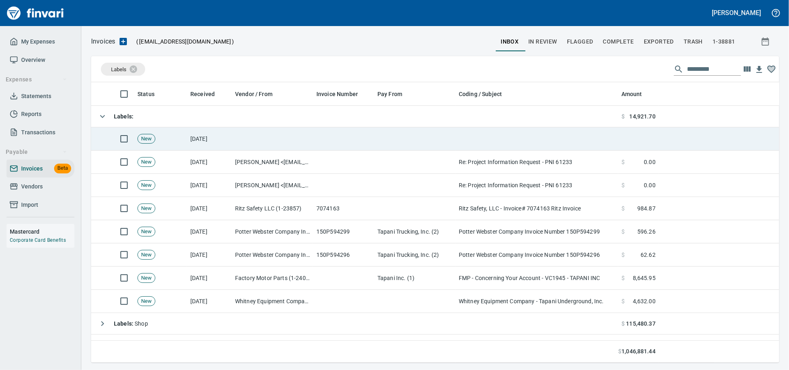
scroll to position [273, 674]
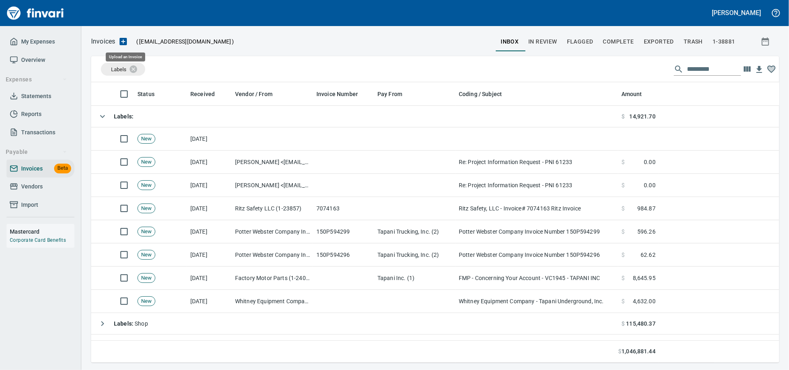
click at [127, 39] on icon "button" at bounding box center [123, 41] width 7 height 7
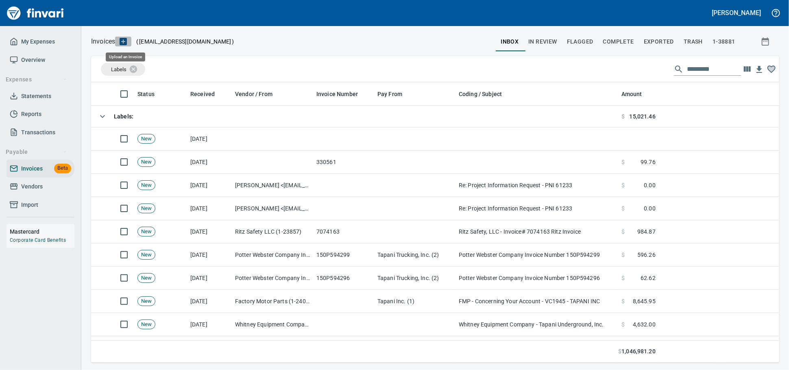
click at [123, 43] on icon "button" at bounding box center [123, 42] width 10 height 10
click at [128, 43] on icon "button" at bounding box center [123, 42] width 10 height 10
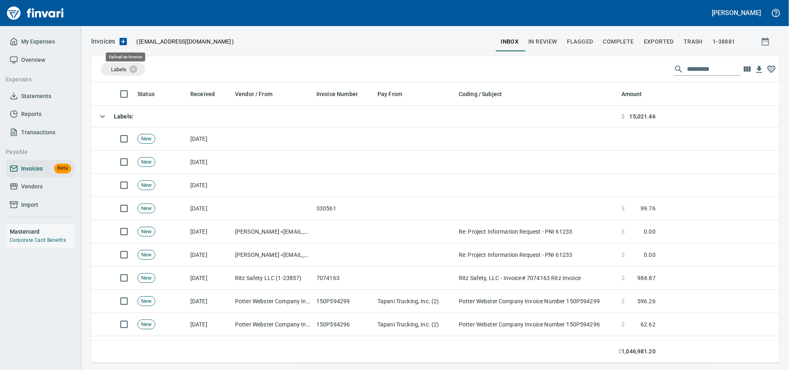
click at [128, 41] on icon "button" at bounding box center [123, 42] width 10 height 10
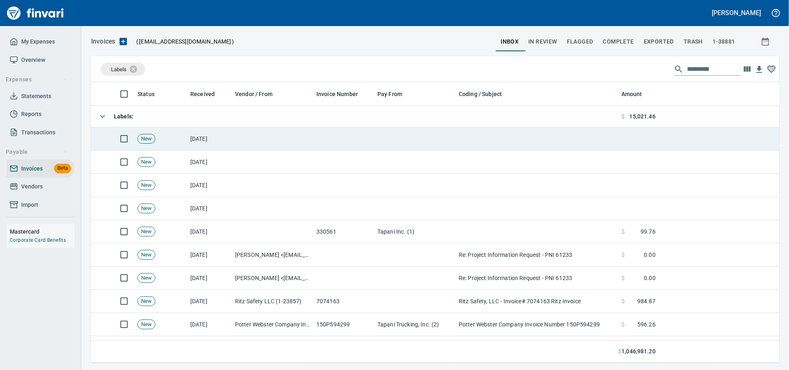
click at [287, 140] on td at bounding box center [272, 138] width 81 height 23
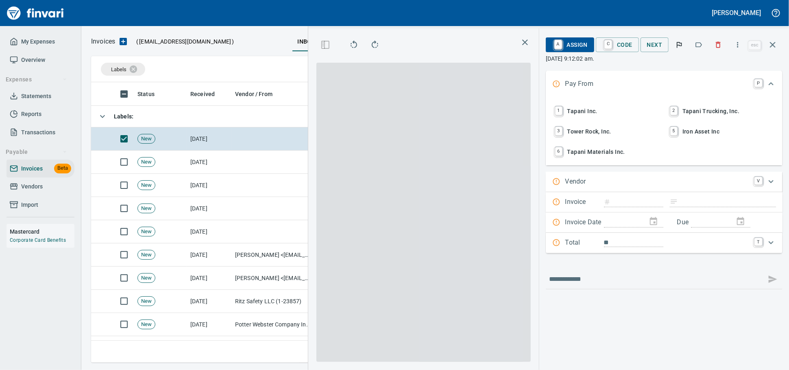
scroll to position [266, 470]
click at [554, 114] on span "1 Tapani Inc." at bounding box center [606, 111] width 107 height 14
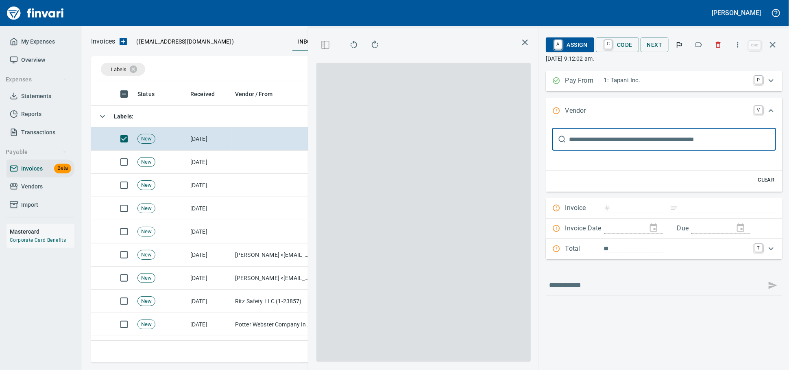
scroll to position [0, 0]
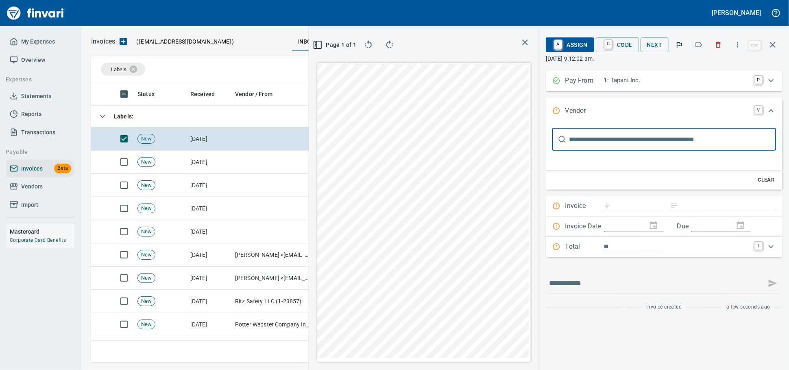
type input "********"
type input "**********"
type input "*********"
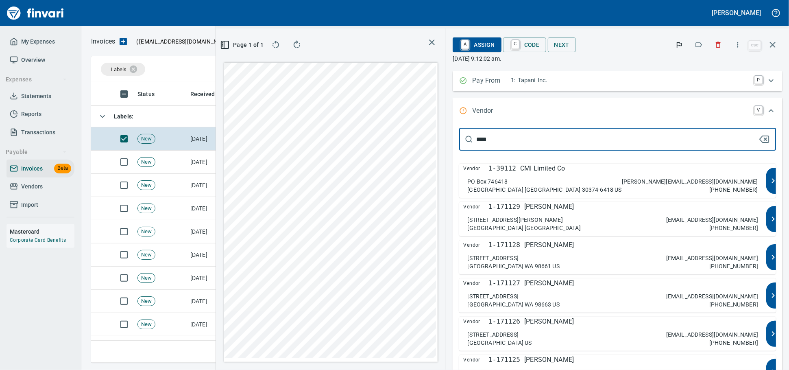
type input "*****"
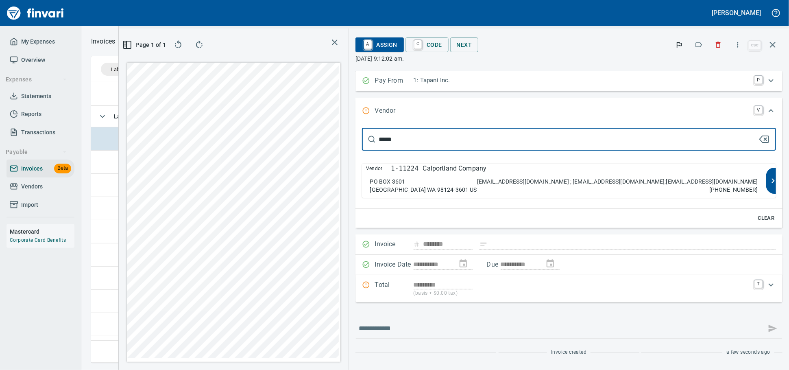
click at [487, 173] on p "Calportland Company" at bounding box center [455, 168] width 64 height 10
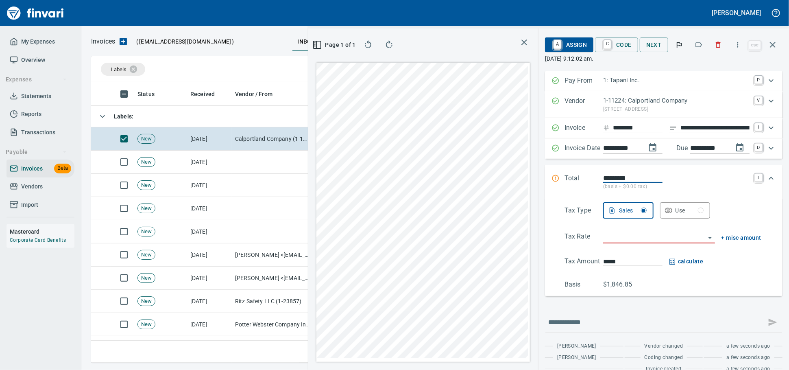
click at [680, 133] on input "**********" at bounding box center [714, 128] width 69 height 10
type input "******"
click at [611, 243] on input "search" at bounding box center [654, 236] width 102 height 11
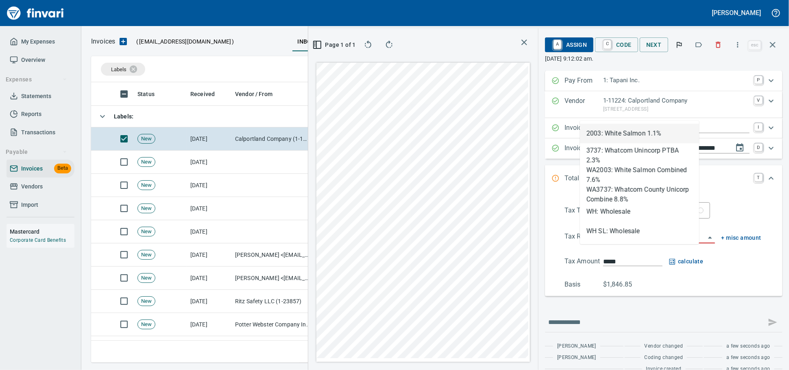
scroll to position [266, 470]
click at [617, 213] on li "WH: Wholesale" at bounding box center [639, 212] width 119 height 20
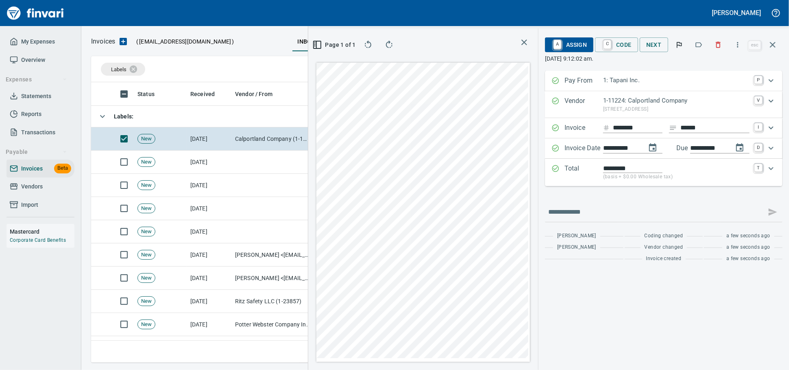
type input "**********"
click at [557, 43] on span "A Assign" at bounding box center [568, 45] width 35 height 14
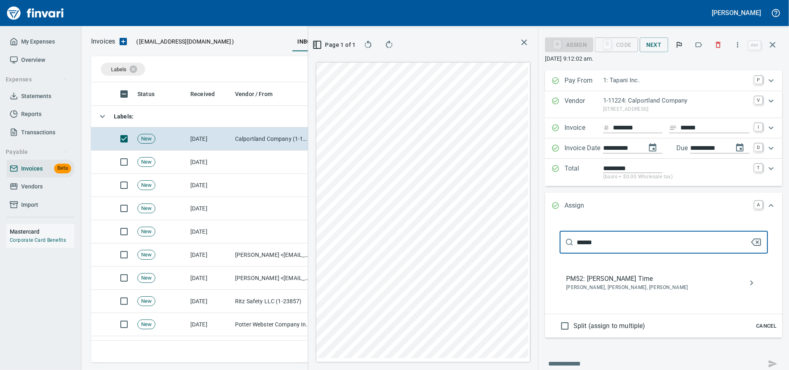
type input "******"
click at [616, 283] on span "PM52: Dustin Nelson Time" at bounding box center [657, 279] width 182 height 10
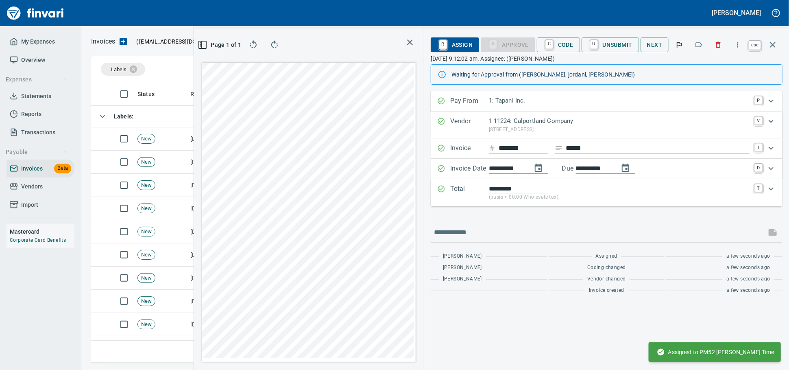
drag, startPoint x: 768, startPoint y: 44, endPoint x: 691, endPoint y: 52, distance: 78.0
click at [768, 44] on icon "button" at bounding box center [772, 45] width 10 height 10
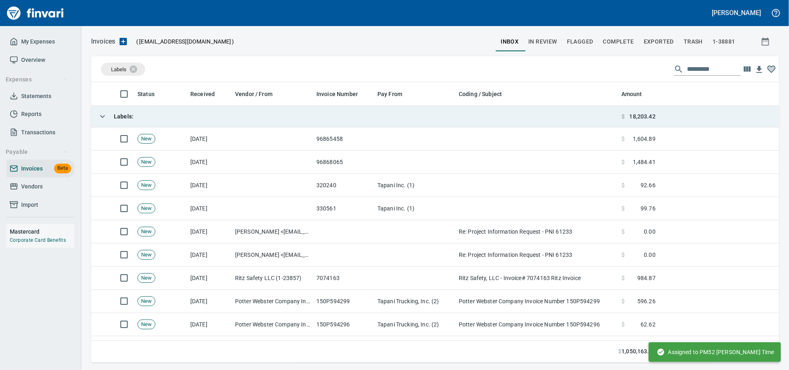
scroll to position [1, 1]
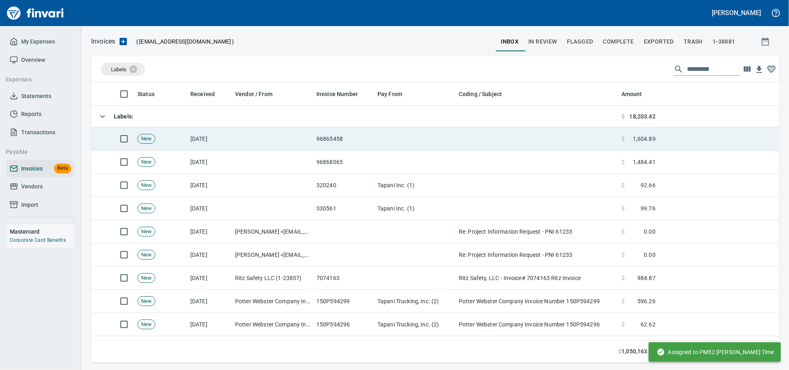
click at [304, 141] on td at bounding box center [272, 138] width 81 height 23
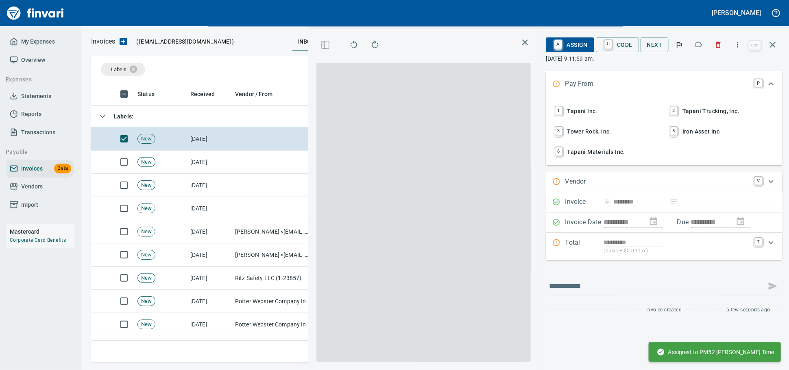
scroll to position [266, 470]
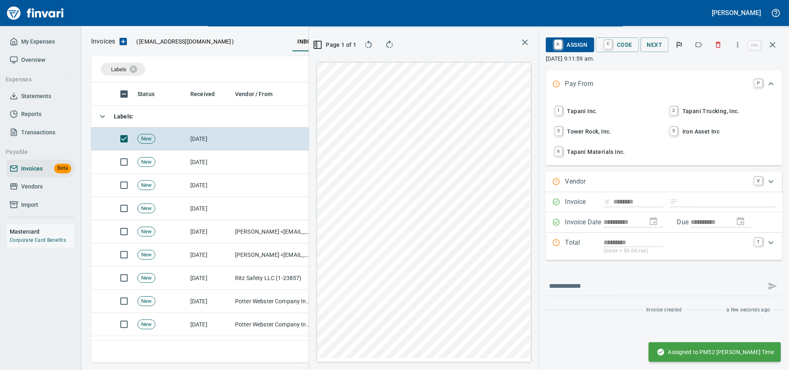
click at [588, 117] on span "1 Tapani Inc." at bounding box center [606, 111] width 107 height 14
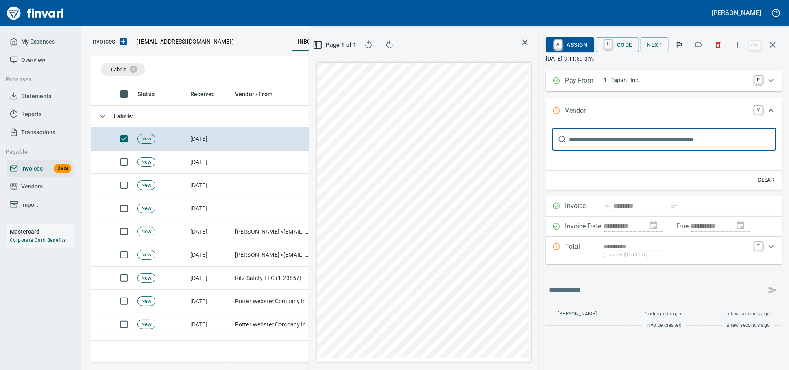
scroll to position [0, 0]
click at [591, 148] on input "text" at bounding box center [672, 139] width 207 height 23
type input "*****"
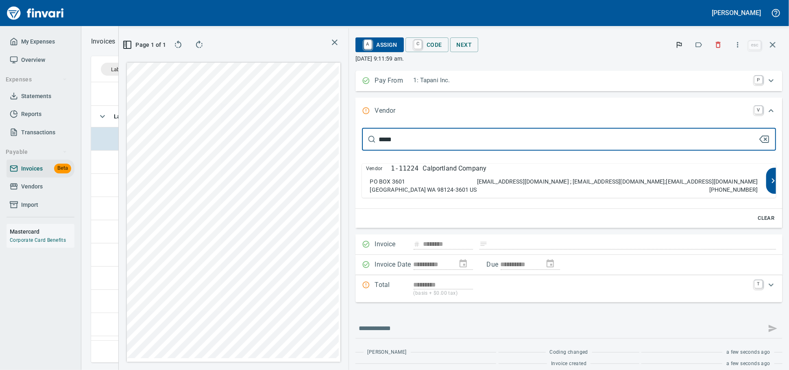
click at [528, 185] on p "Icedillo@calportland.com ; accountsreceivable@calportland.com;awhaley@calportla…" at bounding box center [617, 181] width 281 height 8
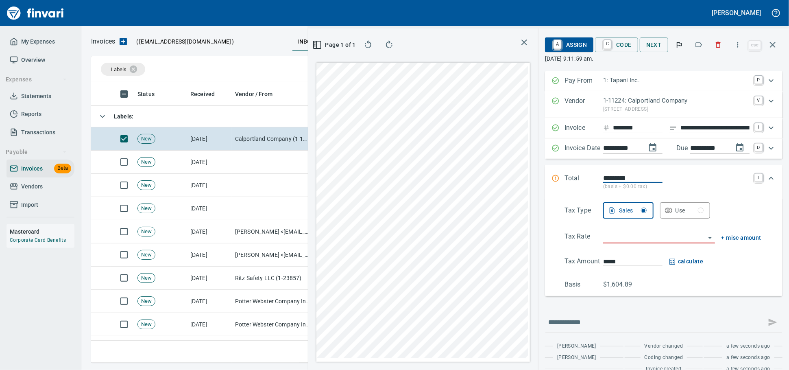
click at [680, 133] on input "**********" at bounding box center [714, 128] width 69 height 10
click at [682, 133] on input "**********" at bounding box center [714, 128] width 69 height 10
type input "******"
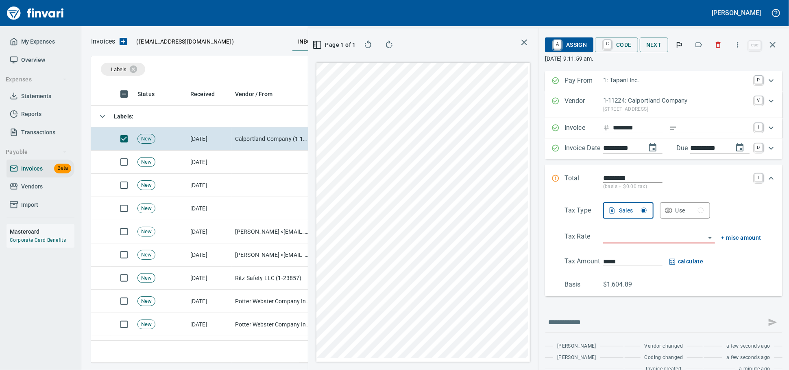
click at [603, 243] on input "search" at bounding box center [654, 236] width 102 height 11
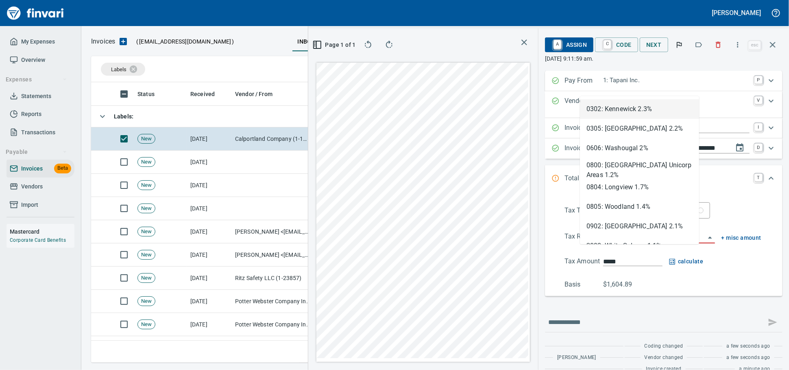
type input "**"
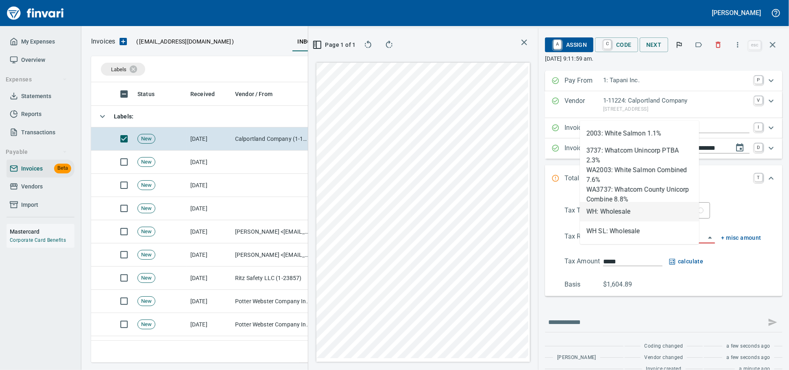
click at [616, 212] on li "WH: Wholesale" at bounding box center [639, 212] width 119 height 20
type input "**********"
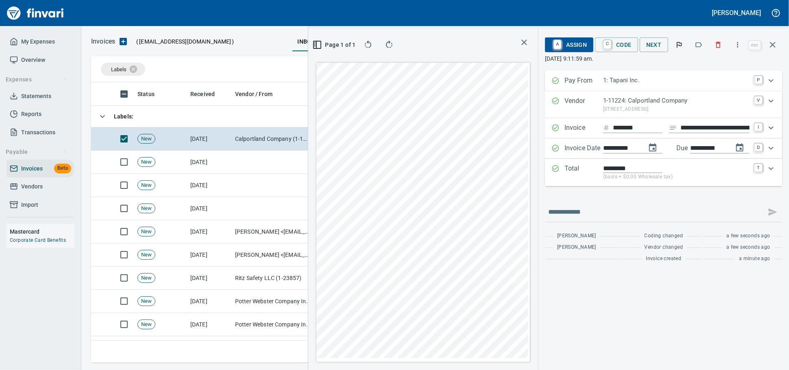
type input "**********"
click at [561, 47] on span "A Assign" at bounding box center [568, 45] width 35 height 14
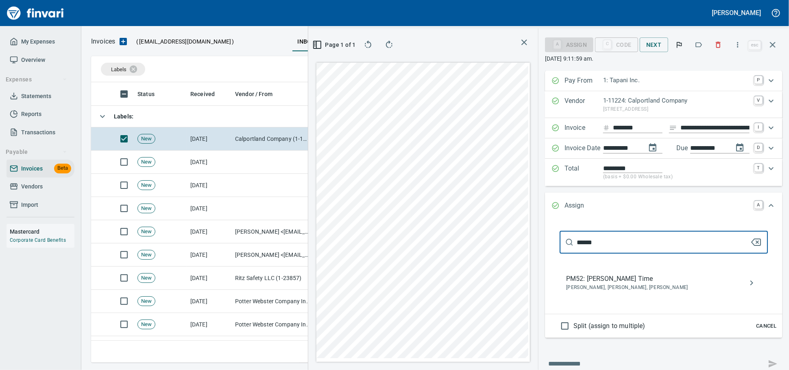
type input "******"
click at [588, 291] on span "Dustin Nelson, Jordan Larson, Miguel Yepez" at bounding box center [657, 287] width 182 height 8
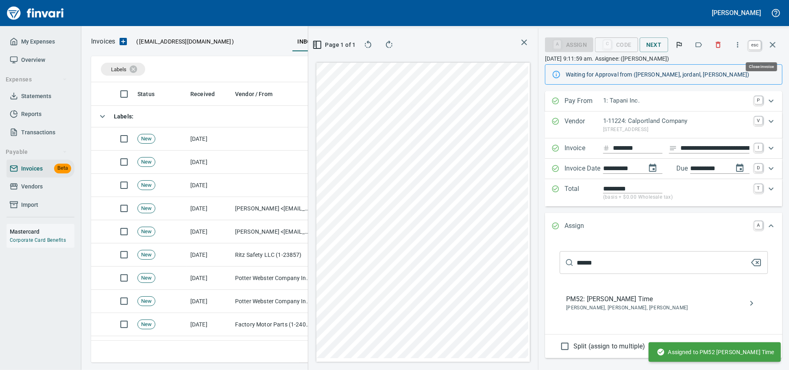
click at [770, 43] on icon "button" at bounding box center [772, 45] width 10 height 10
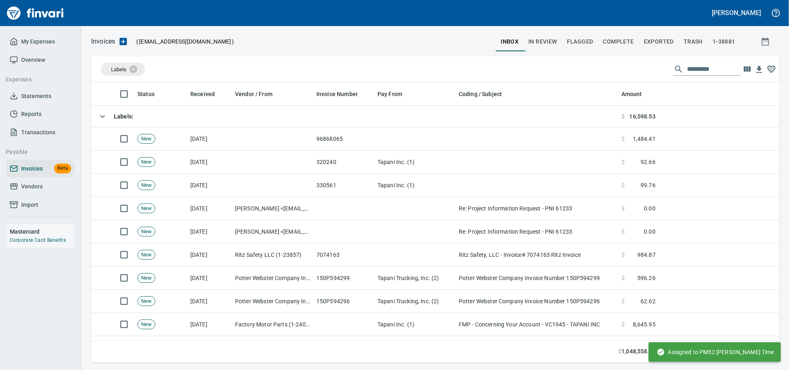
scroll to position [1, 1]
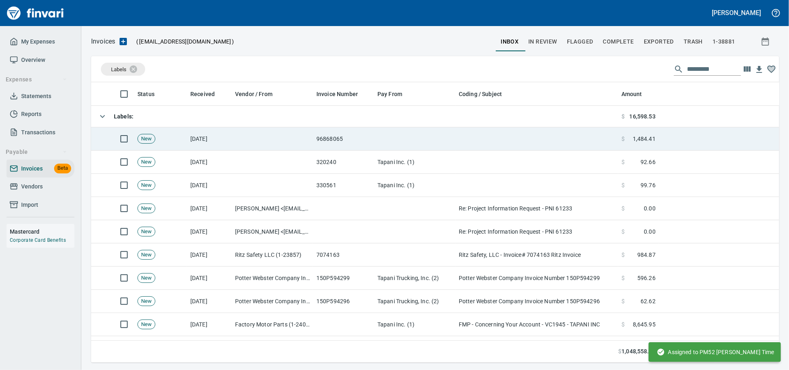
drag, startPoint x: 254, startPoint y: 143, endPoint x: 277, endPoint y: 143, distance: 22.4
click at [254, 143] on td at bounding box center [272, 138] width 81 height 23
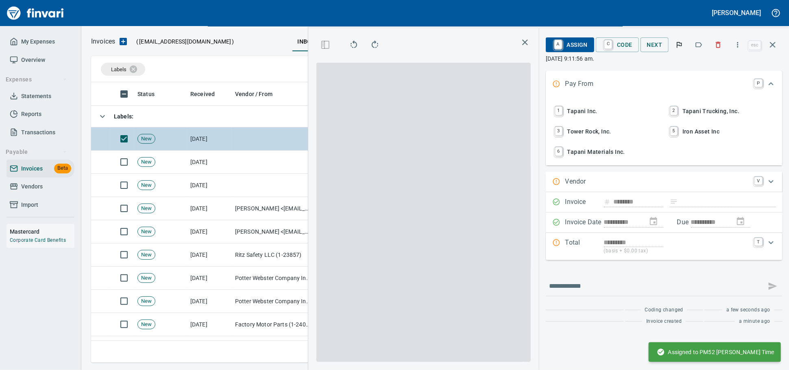
scroll to position [266, 470]
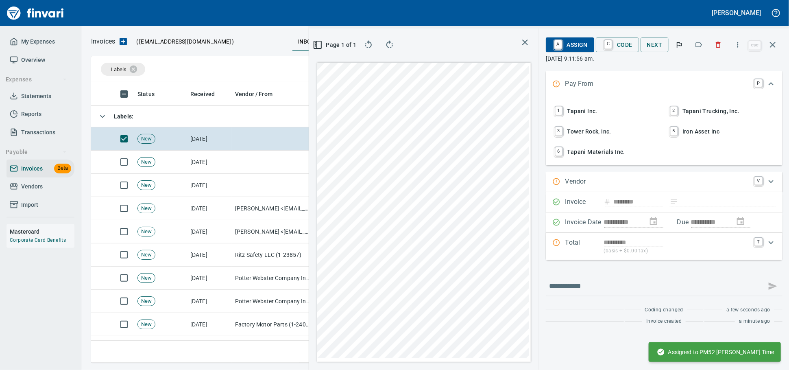
click at [553, 113] on span "1 Tapani Inc." at bounding box center [606, 111] width 107 height 14
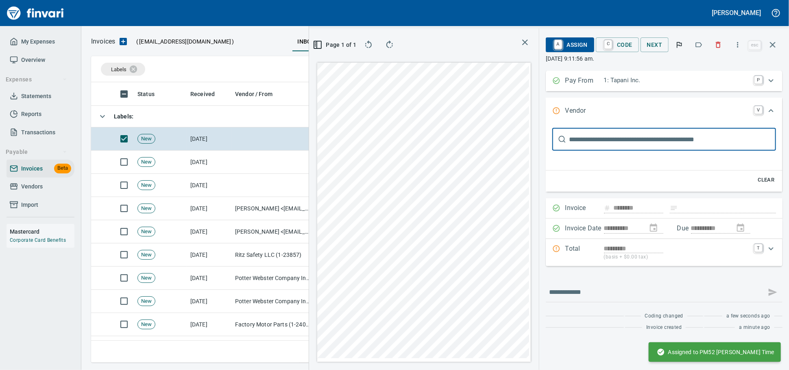
scroll to position [0, 0]
click at [588, 149] on input "text" at bounding box center [672, 139] width 207 height 23
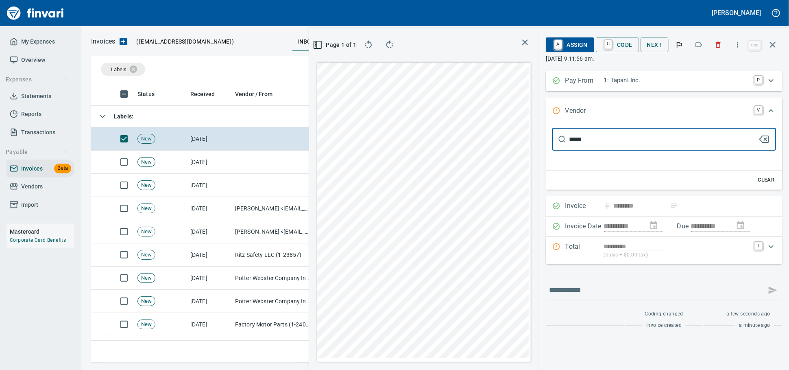
type input "*****"
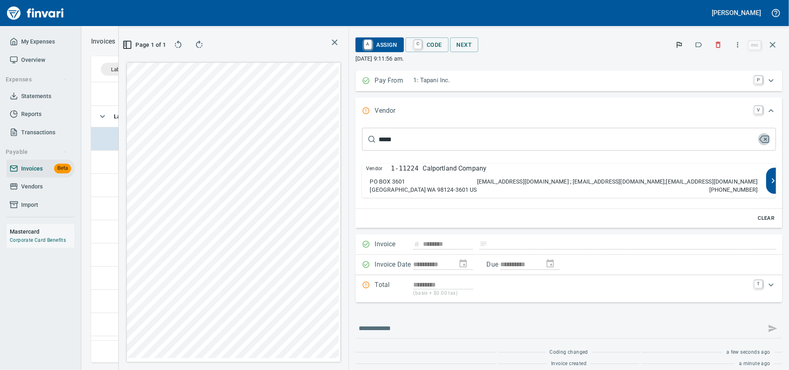
click at [588, 185] on p "Icedillo@calportland.com ; accountsreceivable@calportland.com;awhaley@calportla…" at bounding box center [617, 181] width 281 height 8
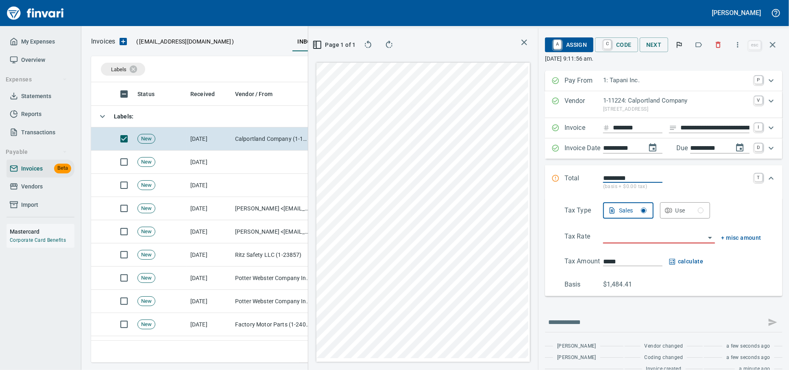
click at [709, 133] on input "**********" at bounding box center [714, 128] width 69 height 10
click at [710, 133] on input "**********" at bounding box center [714, 128] width 69 height 10
type input "******"
click at [624, 243] on input "search" at bounding box center [654, 236] width 102 height 11
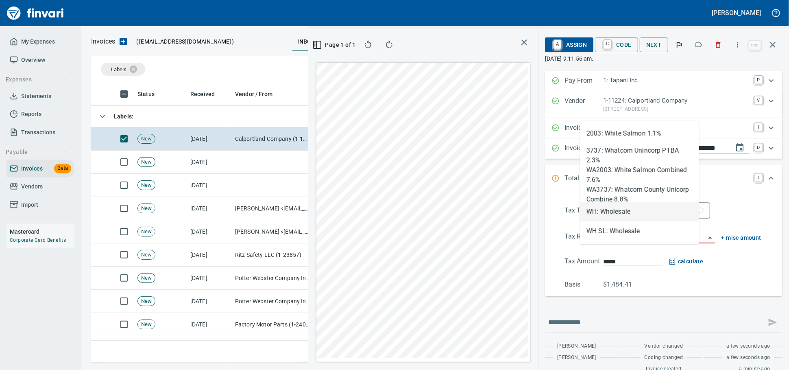
click at [621, 205] on li "WH: Wholesale" at bounding box center [639, 212] width 119 height 20
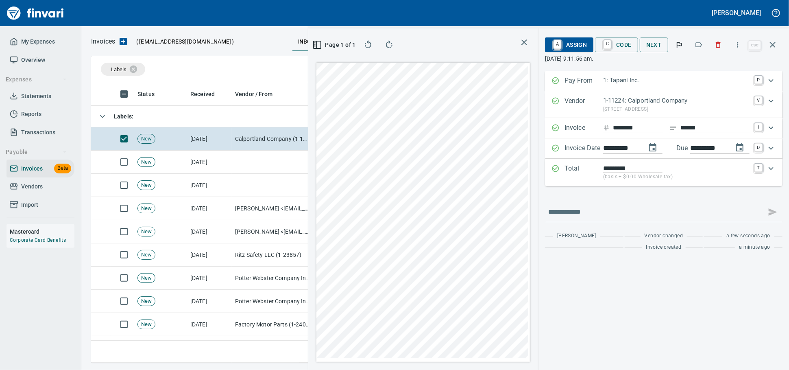
scroll to position [266, 470]
type input "**********"
click at [552, 48] on span "A Assign" at bounding box center [568, 45] width 35 height 14
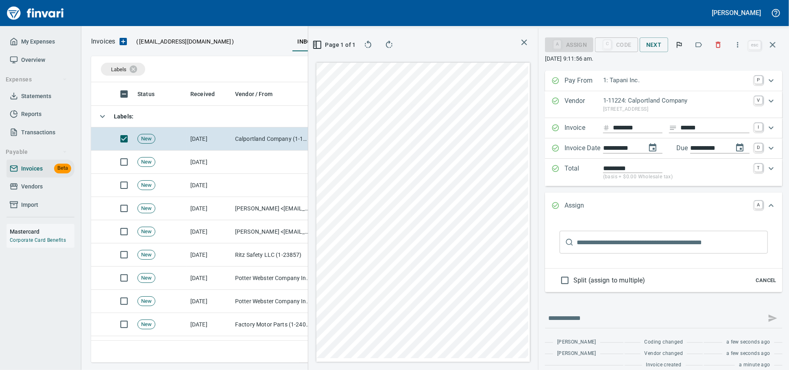
type input "******"
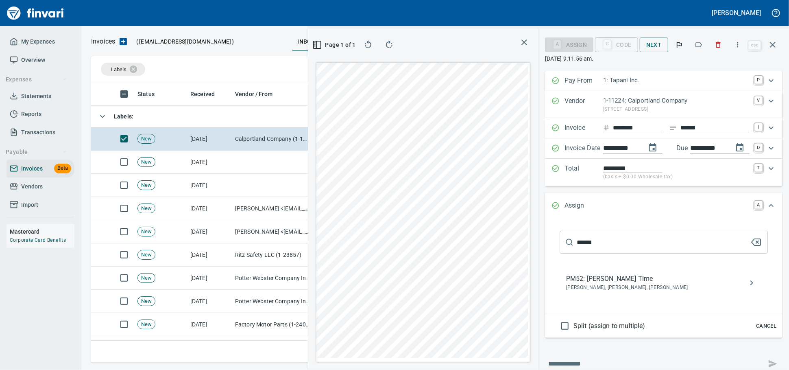
click at [600, 291] on span "Dustin Nelson, Jordan Larson, Miguel Yepez" at bounding box center [657, 287] width 182 height 8
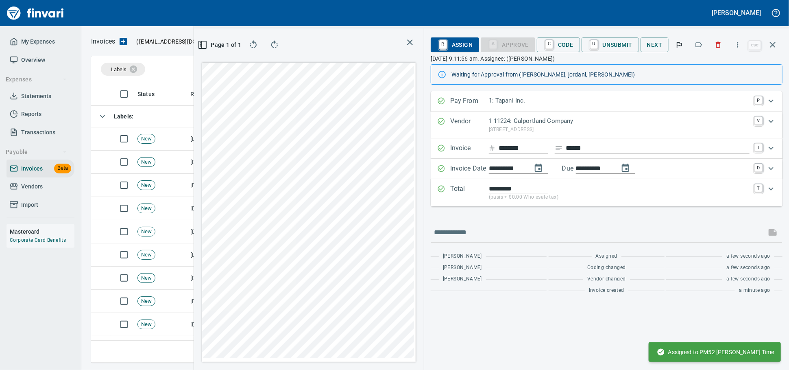
click at [774, 42] on icon "button" at bounding box center [772, 45] width 10 height 10
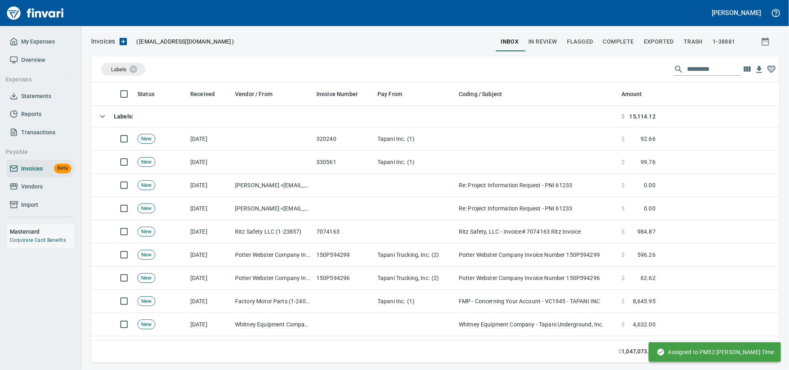
scroll to position [273, 674]
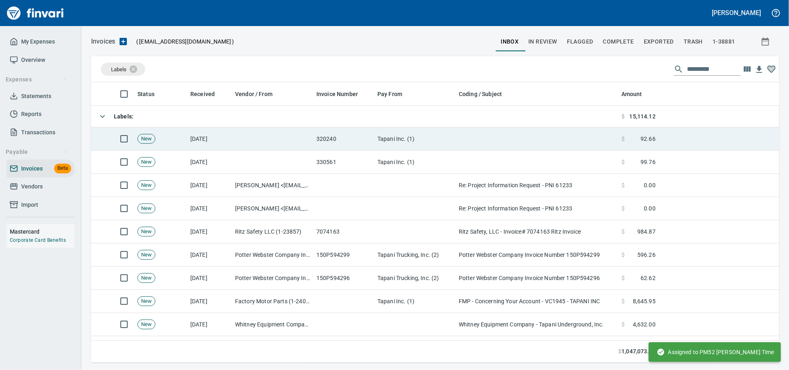
click at [389, 133] on td "Tapani Inc. (1)" at bounding box center [414, 138] width 81 height 23
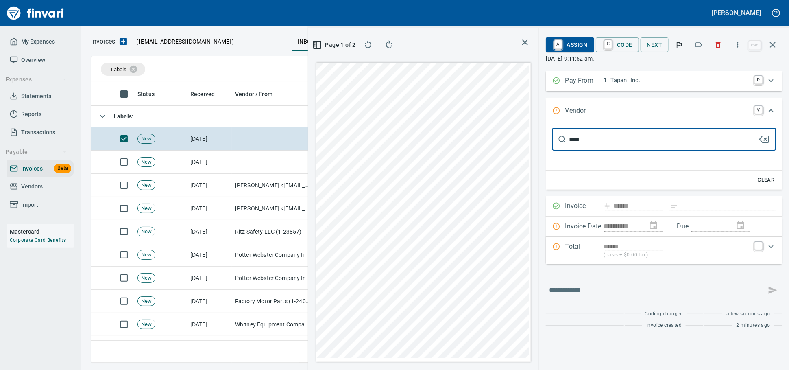
type input "*****"
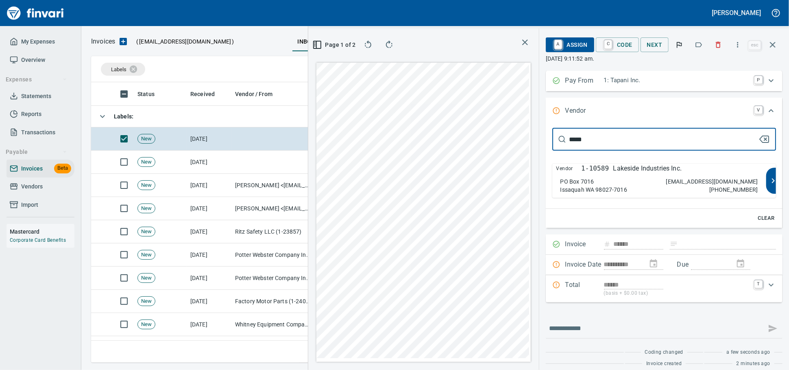
click at [583, 185] on div "Vendor 1-10589 Lakeside Industries Inc. PO Box 7016 Issaquah WA 98027-7016 ar@l…" at bounding box center [659, 180] width 214 height 34
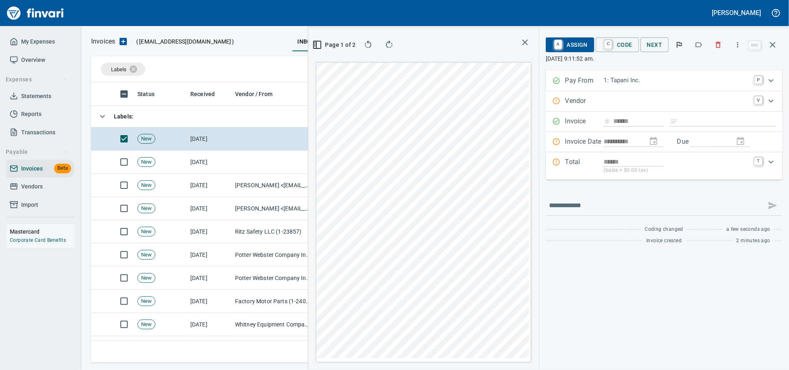
type input "**********"
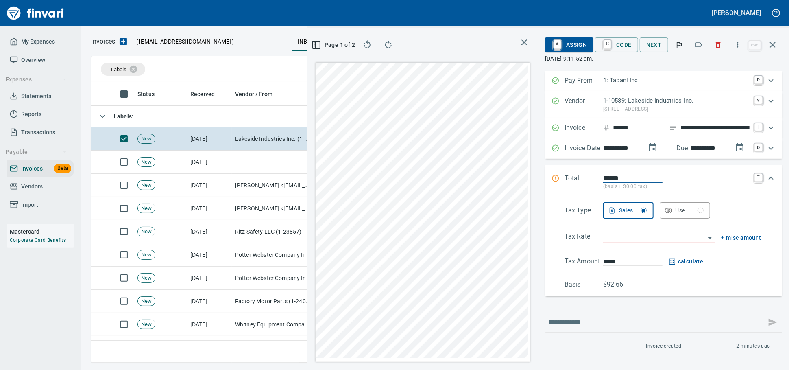
click at [680, 133] on input "**********" at bounding box center [714, 128] width 69 height 10
type input "******"
click at [695, 133] on input "******" at bounding box center [714, 128] width 69 height 10
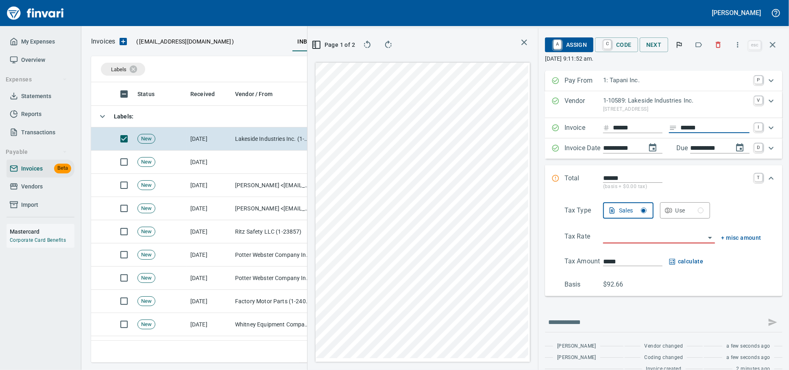
drag, startPoint x: 695, startPoint y: 135, endPoint x: 594, endPoint y: 128, distance: 101.1
click at [603, 133] on div "****** ******" at bounding box center [676, 128] width 146 height 10
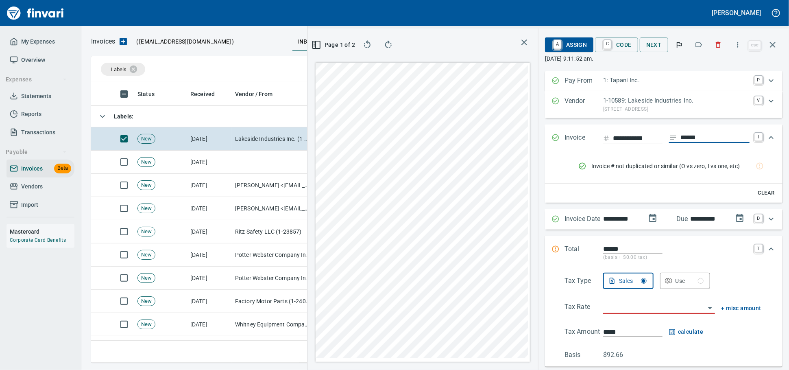
click at [615, 143] on input "**********" at bounding box center [638, 138] width 50 height 11
type input "******"
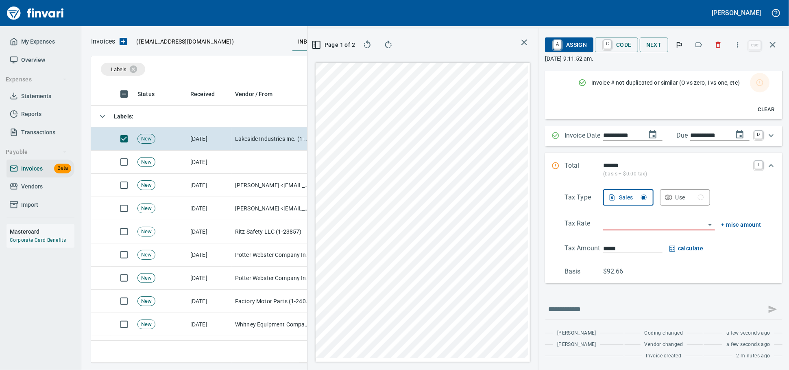
click at [608, 230] on input "search" at bounding box center [654, 223] width 102 height 11
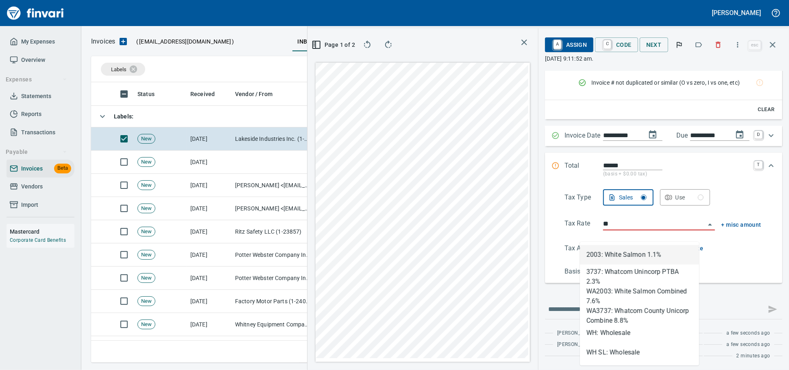
scroll to position [266, 470]
drag, startPoint x: 615, startPoint y: 334, endPoint x: 606, endPoint y: 180, distance: 154.7
click at [615, 334] on li "WH: Wholesale" at bounding box center [639, 333] width 119 height 20
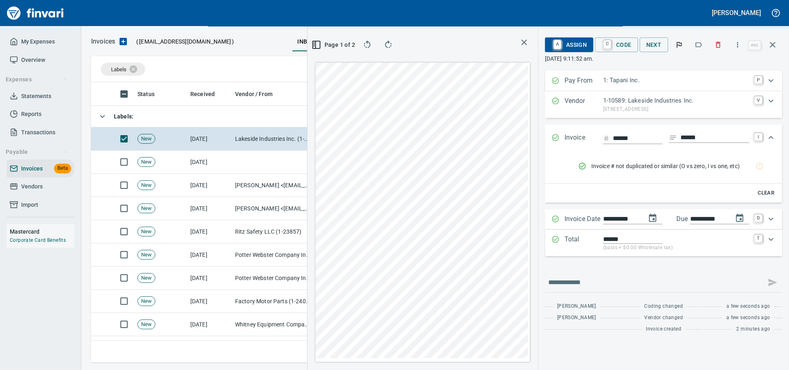
scroll to position [0, 0]
type input "**********"
click at [563, 45] on span "A Assign" at bounding box center [568, 45] width 35 height 14
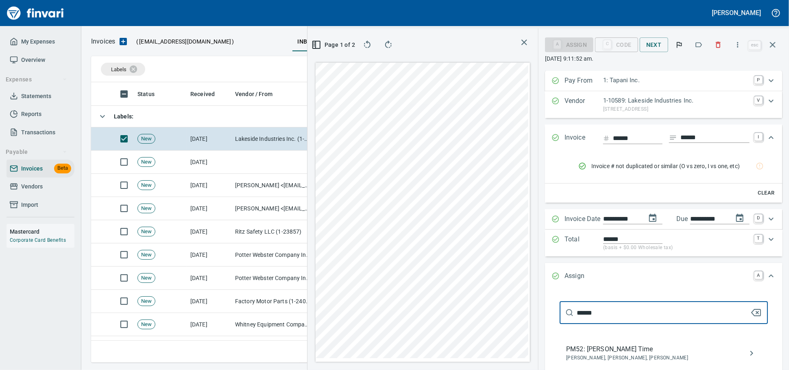
scroll to position [45, 0]
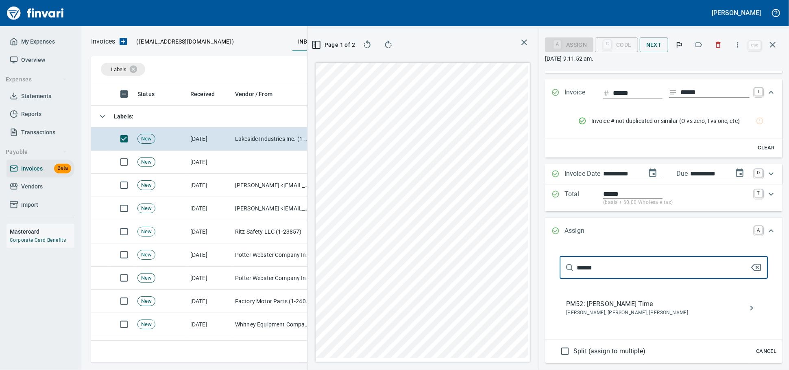
type input "******"
click at [579, 309] on span "PM52: Dustin Nelson Time" at bounding box center [657, 304] width 182 height 10
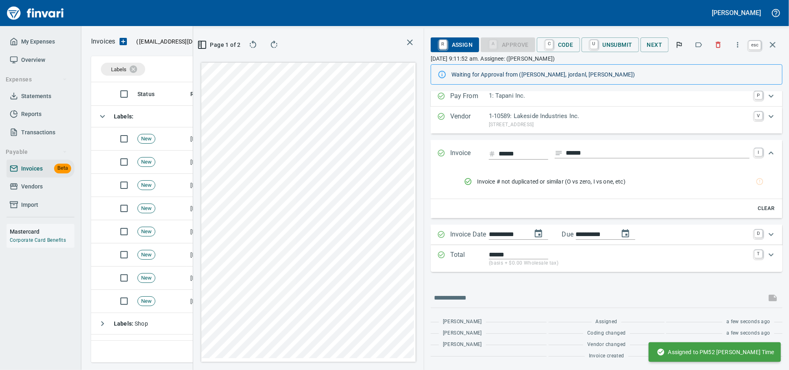
scroll to position [28, 0]
click at [770, 46] on icon "button" at bounding box center [773, 45] width 6 height 6
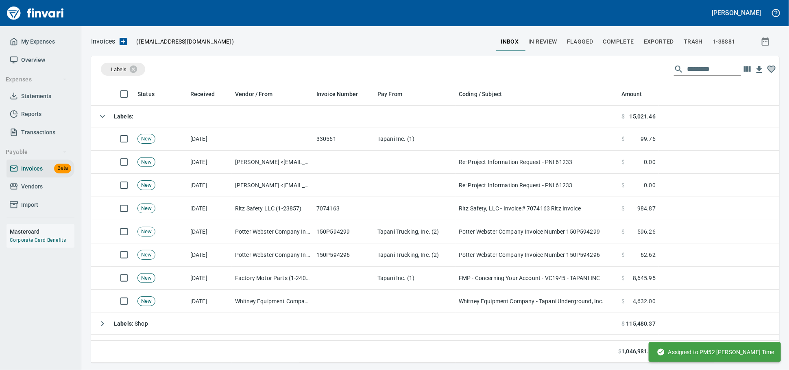
scroll to position [273, 674]
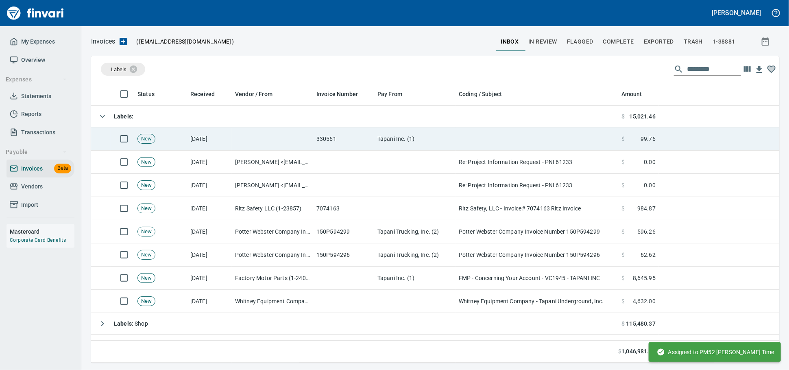
click at [310, 135] on td at bounding box center [272, 138] width 81 height 23
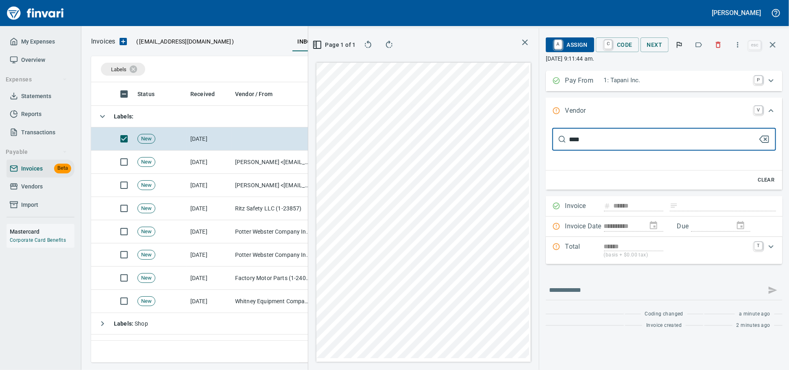
type input "*****"
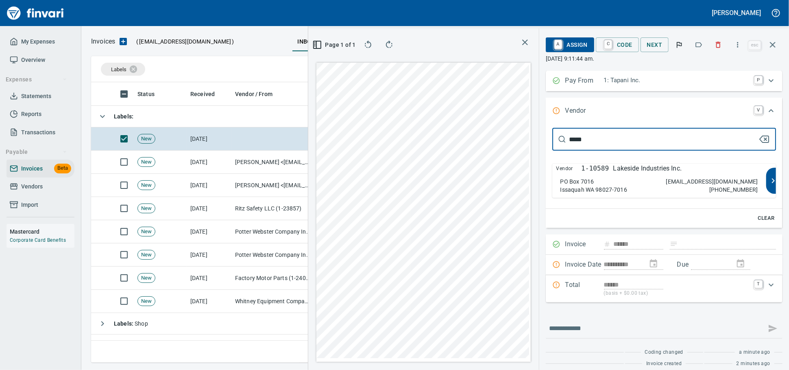
click at [624, 183] on div "Vendor 1-10589 Lakeside Industries Inc. PO Box 7016 Issaquah WA 98027-7016 ar@l…" at bounding box center [659, 180] width 214 height 34
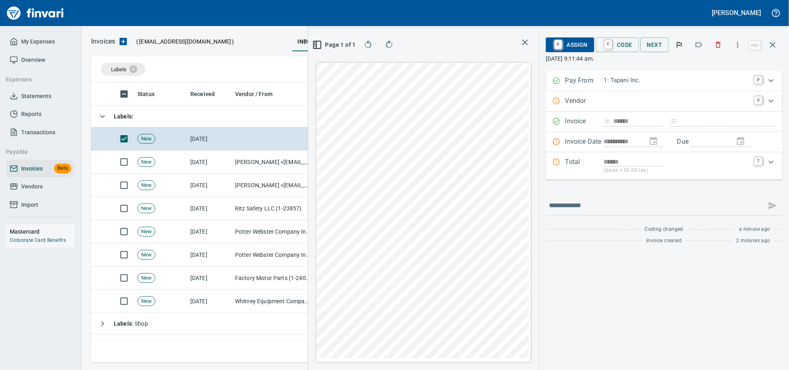
type input "**********"
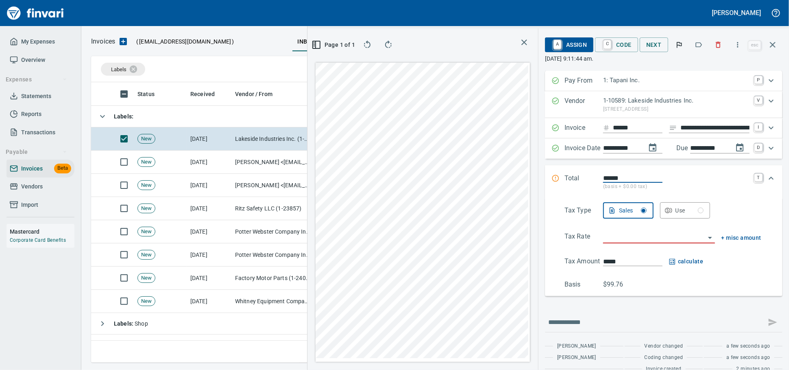
click at [687, 133] on input "**********" at bounding box center [714, 128] width 69 height 10
type input "******"
click at [636, 243] on input "search" at bounding box center [654, 236] width 102 height 11
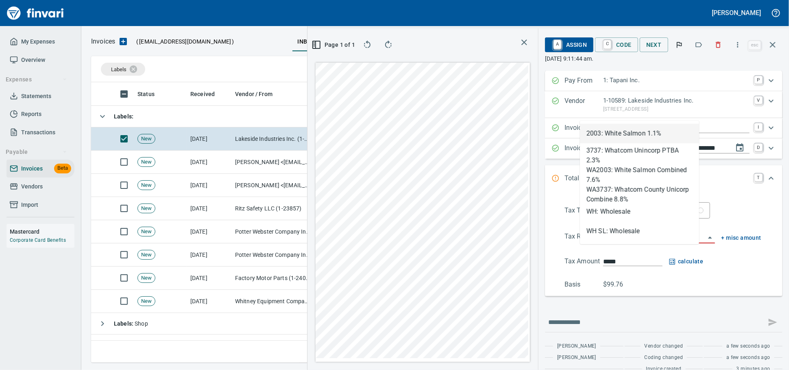
scroll to position [266, 470]
click at [628, 210] on li "WH: Wholesale" at bounding box center [639, 212] width 119 height 20
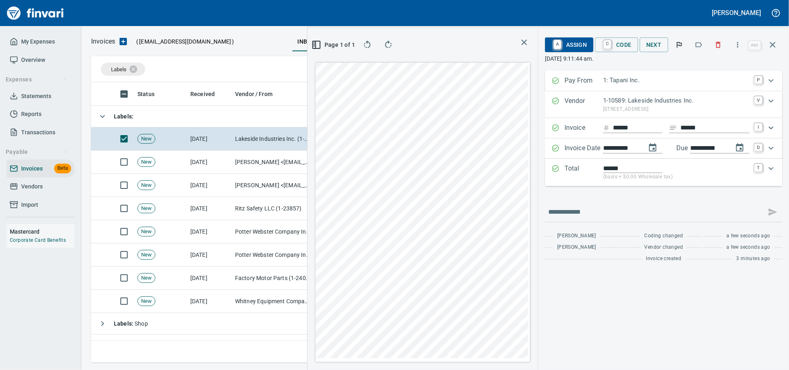
type input "**********"
click at [553, 43] on link "A" at bounding box center [557, 44] width 8 height 9
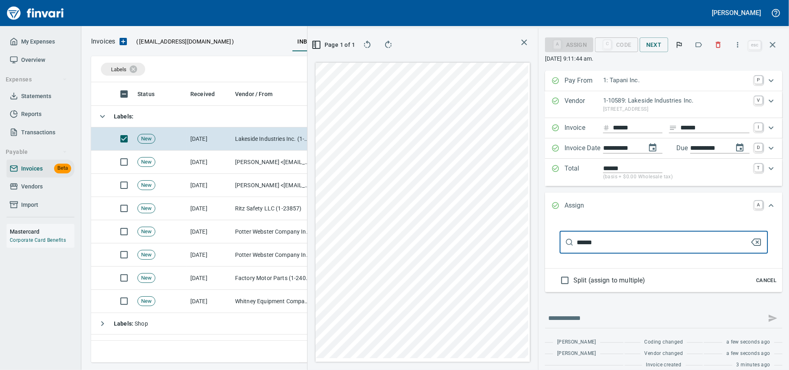
type input "******"
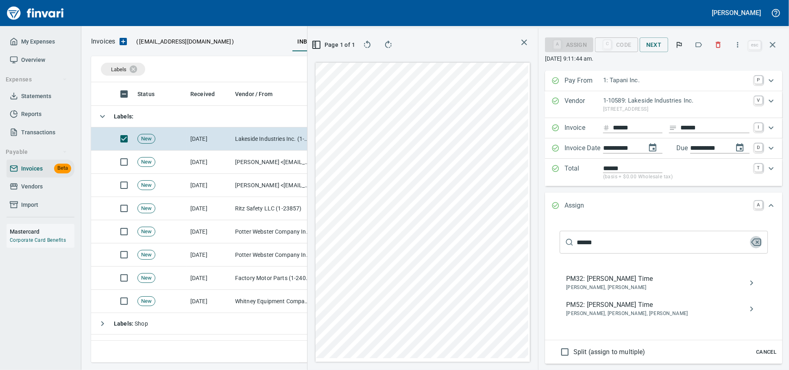
drag, startPoint x: 585, startPoint y: 320, endPoint x: 592, endPoint y: 245, distance: 74.8
click at [585, 309] on span "PM52: Dustin Nelson Time" at bounding box center [657, 305] width 182 height 10
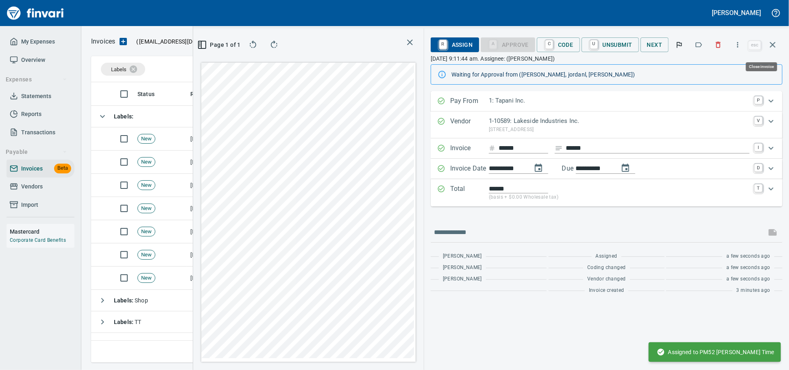
click at [769, 49] on icon "button" at bounding box center [772, 45] width 10 height 10
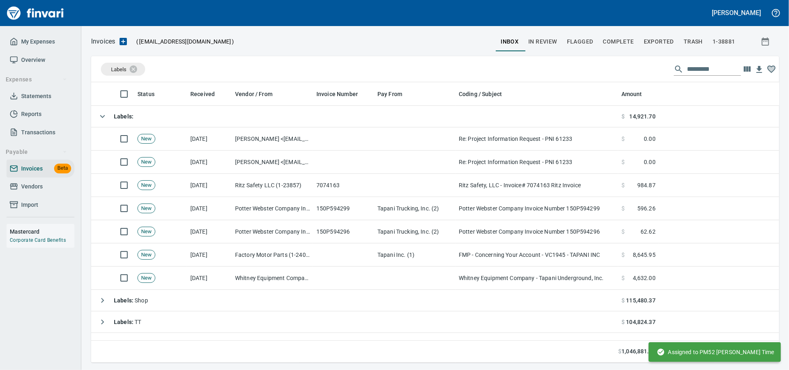
scroll to position [273, 672]
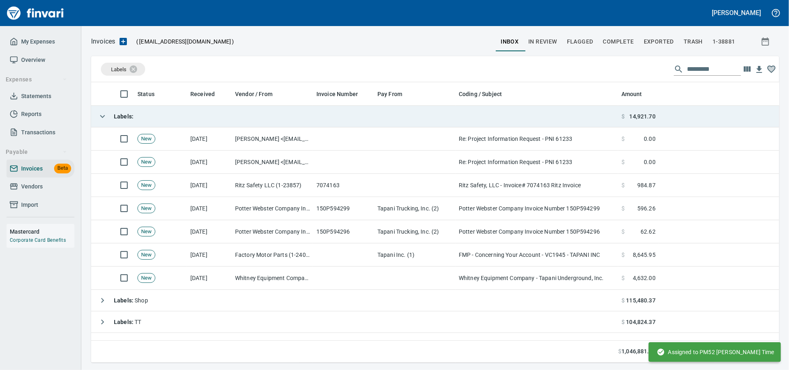
click at [200, 116] on td "Labels :" at bounding box center [354, 117] width 527 height 22
